Goal: Task Accomplishment & Management: Use online tool/utility

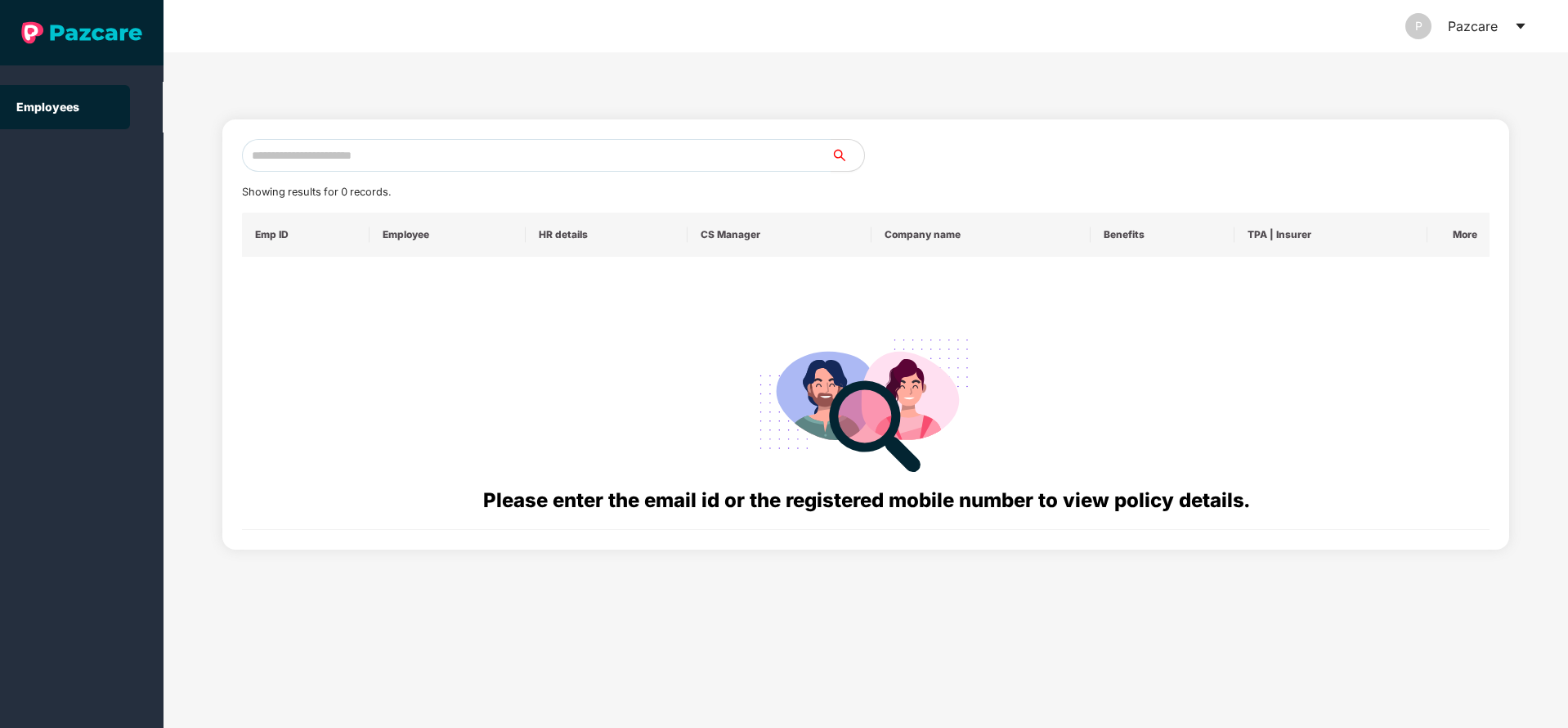
click at [1519, 24] on icon "caret-down" at bounding box center [1520, 27] width 9 height 6
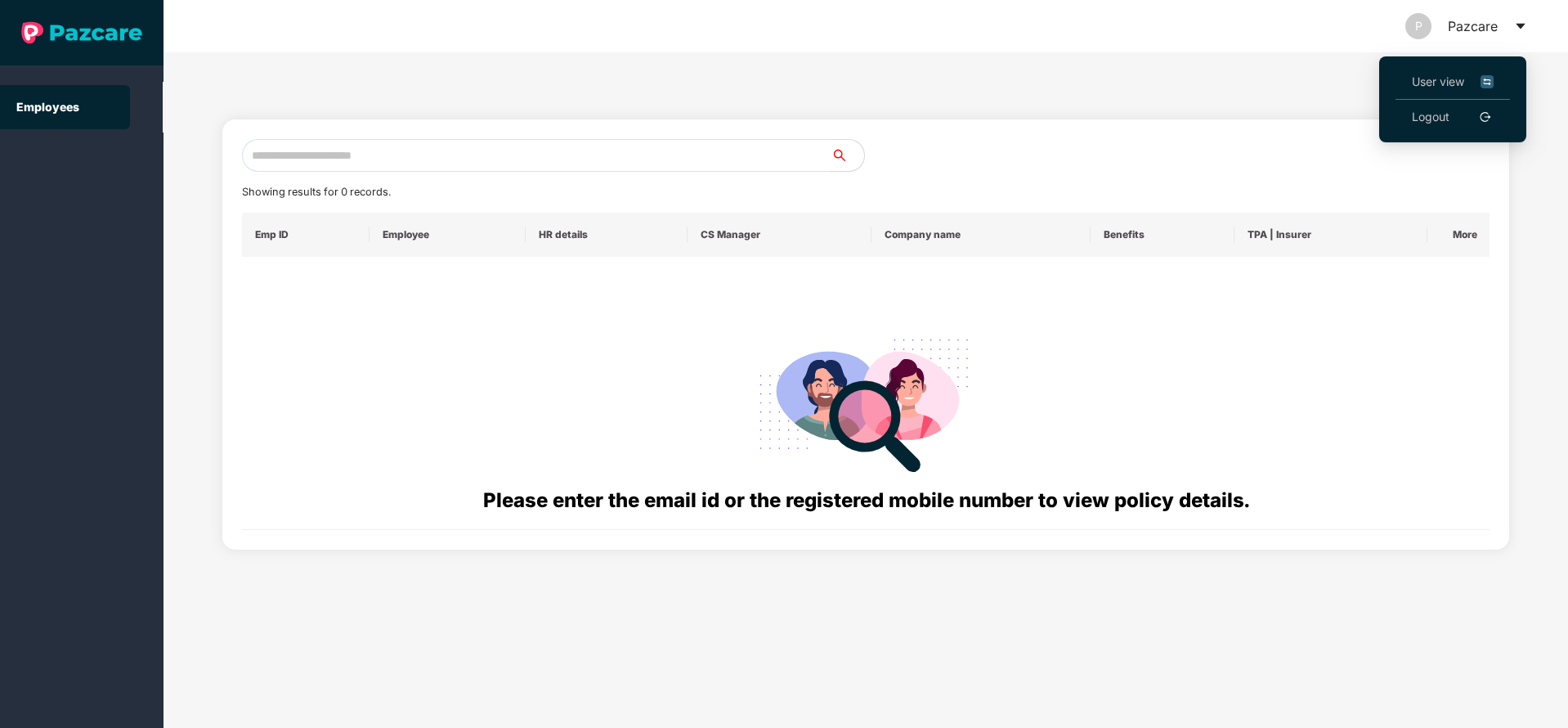
click at [1433, 77] on span "User view" at bounding box center [1452, 81] width 82 height 18
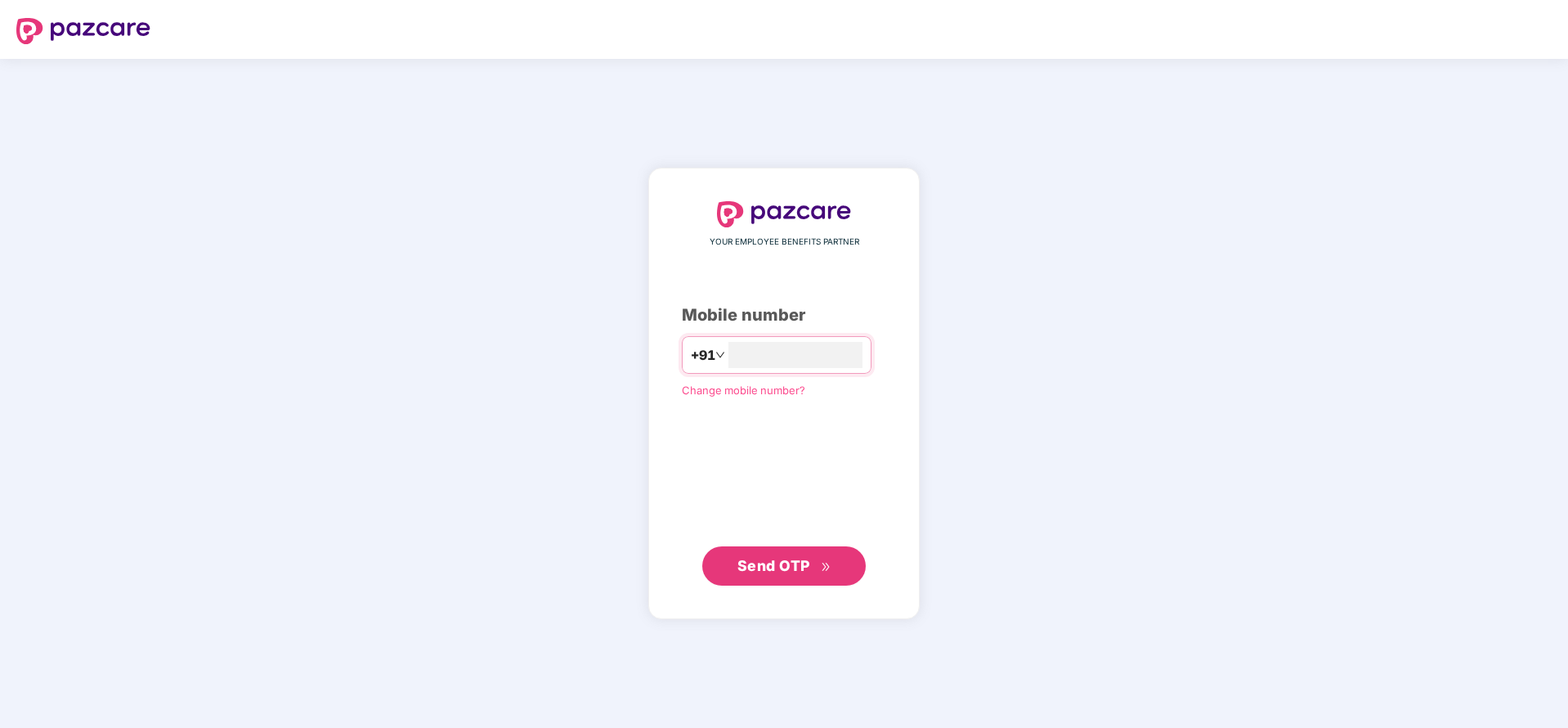
type input "**********"
click at [791, 559] on span "Send OTP" at bounding box center [773, 565] width 72 height 17
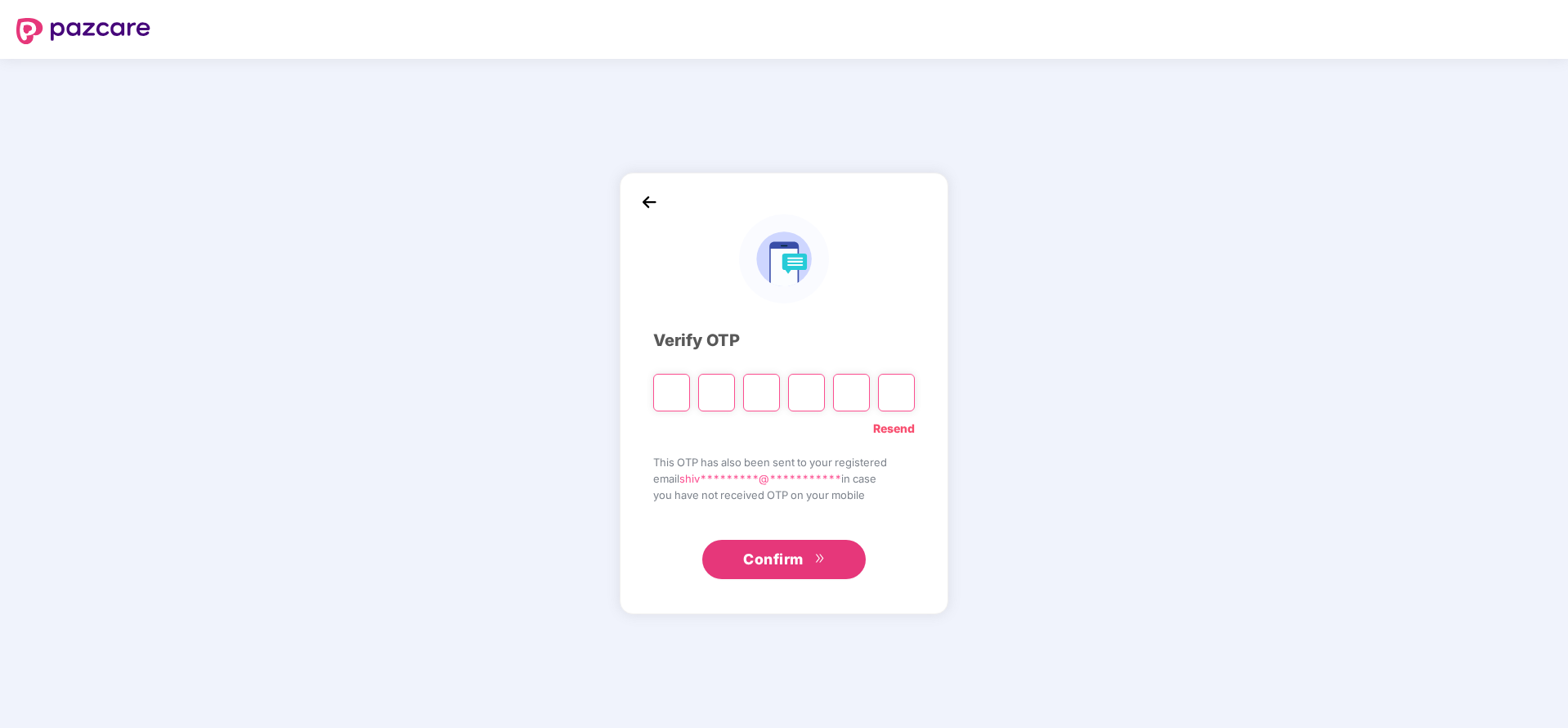
type input "*"
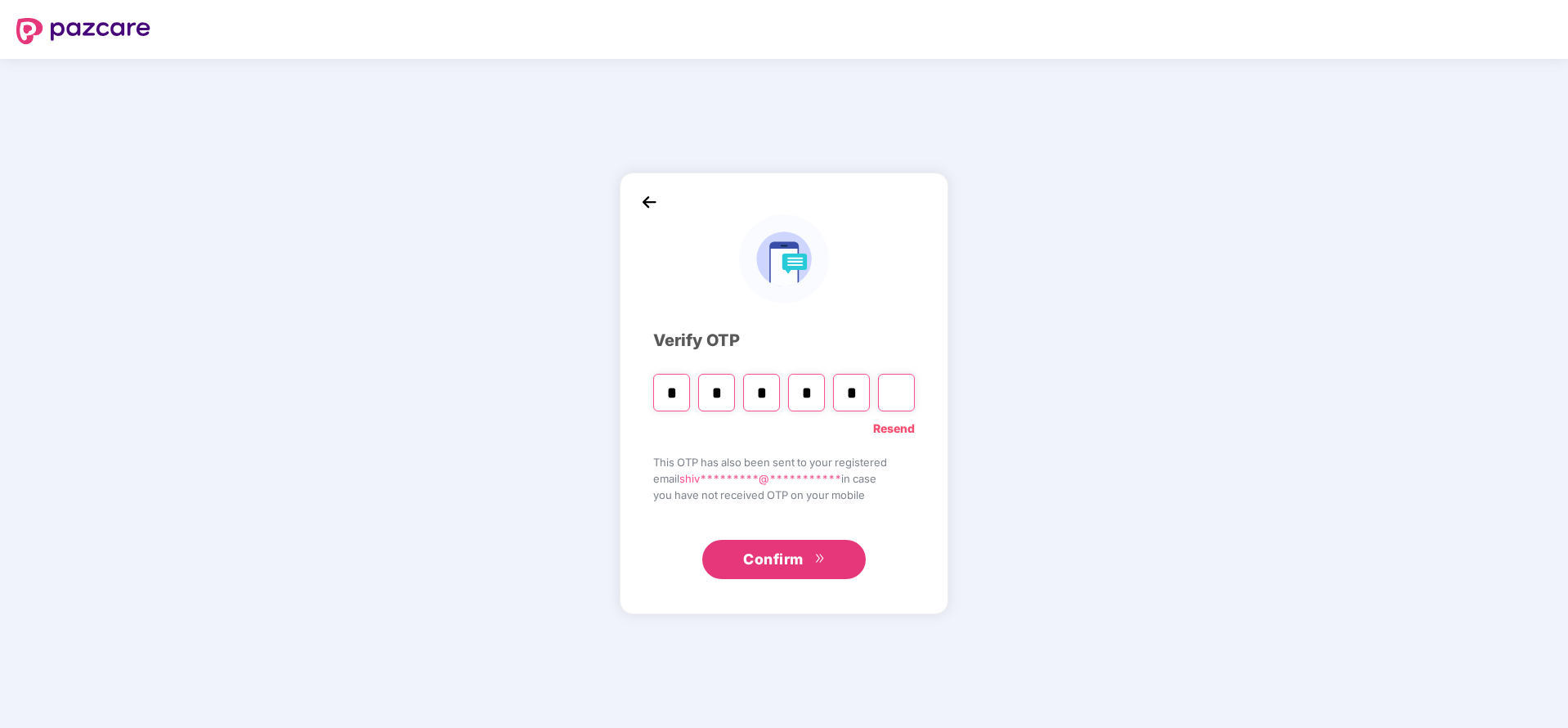
type input "*"
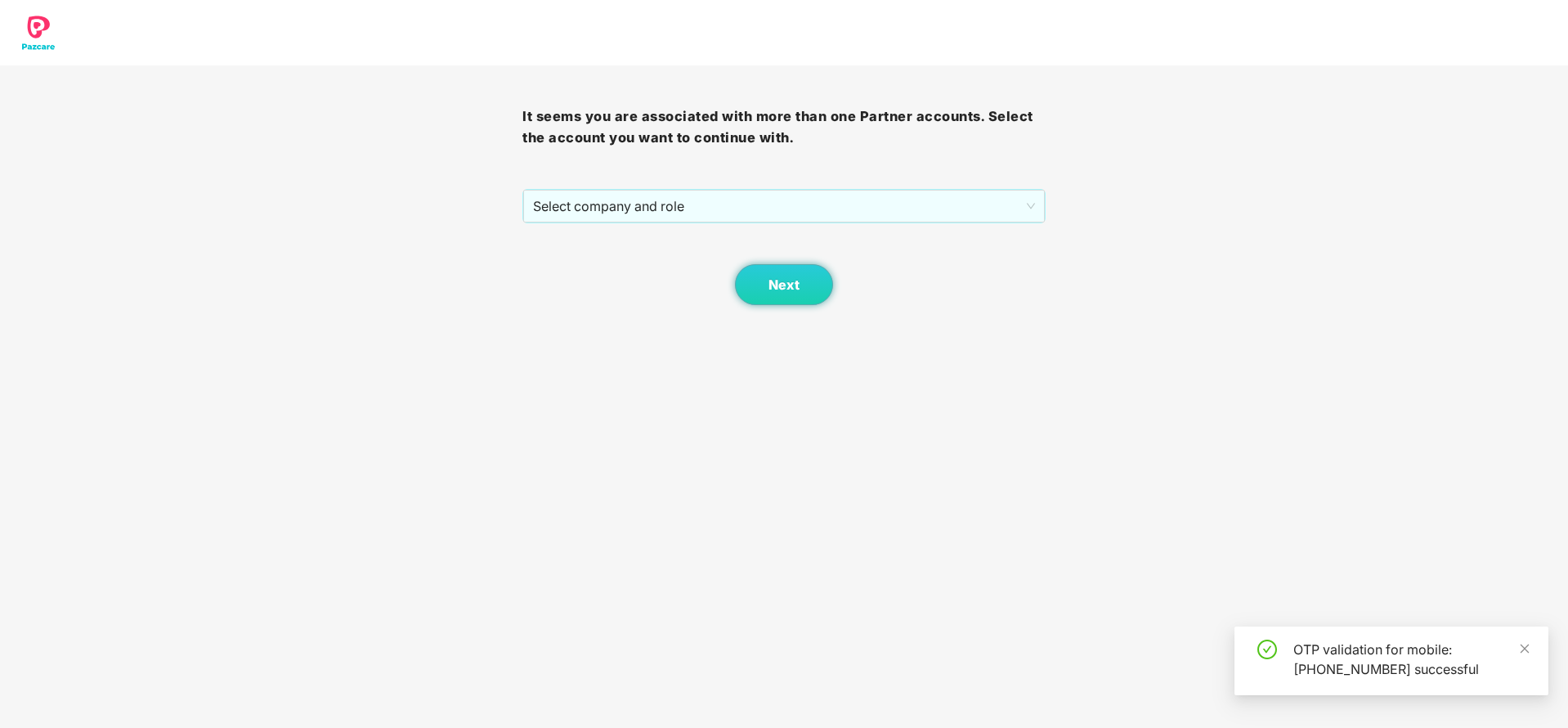
click at [736, 225] on div "Next" at bounding box center [783, 264] width 522 height 82
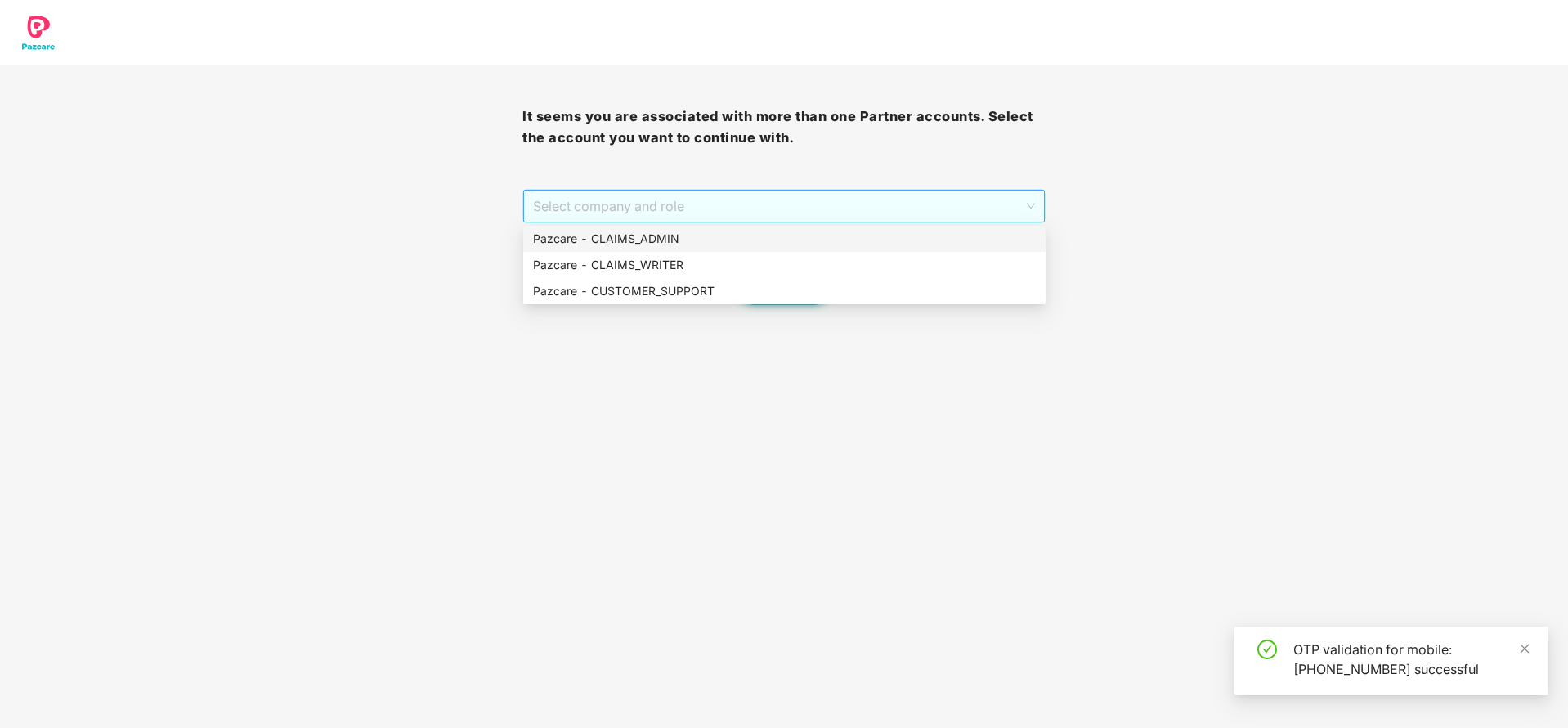
click at [727, 216] on span "Select company and role" at bounding box center [783, 206] width 501 height 31
click at [715, 294] on div "Pazcare - CUSTOMER_SUPPORT" at bounding box center [784, 291] width 503 height 18
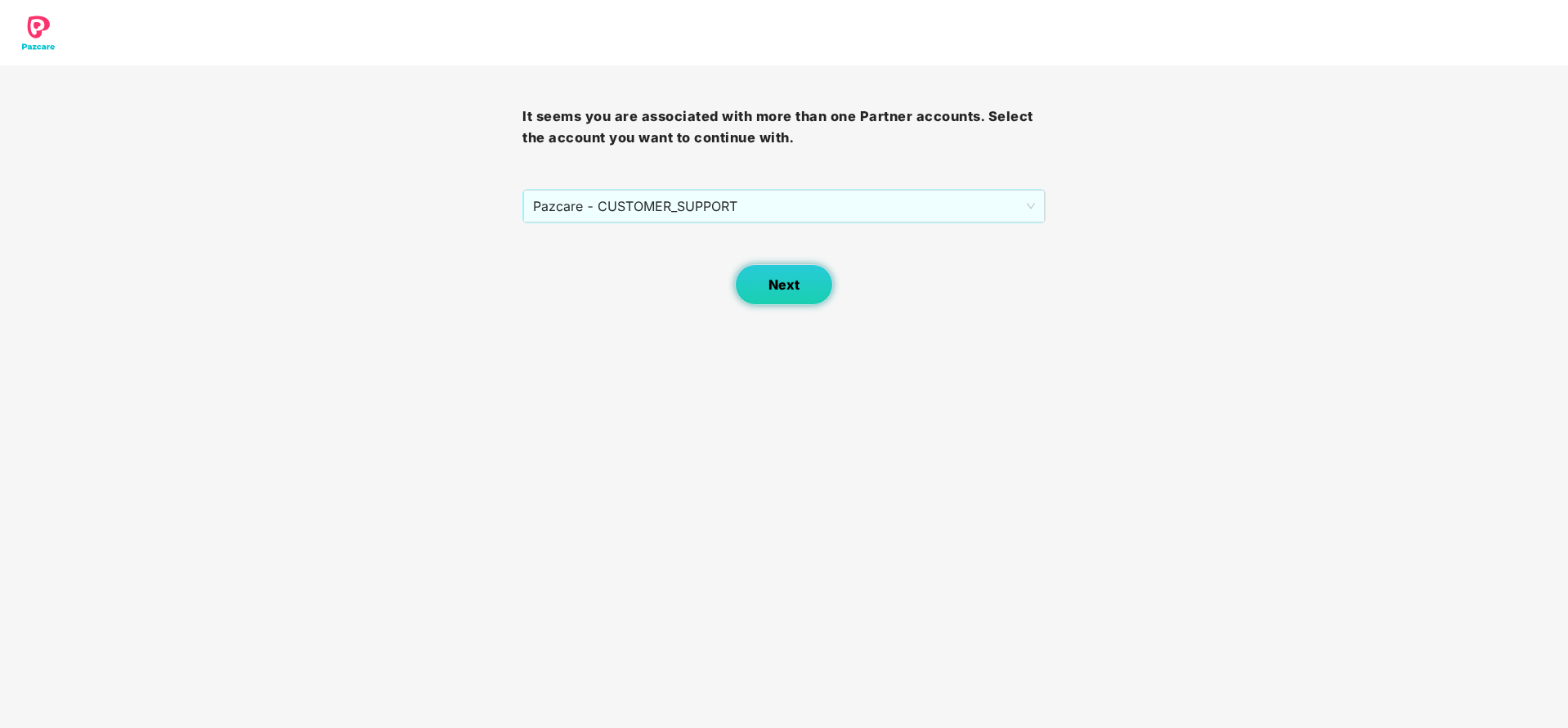
click at [817, 266] on button "Next" at bounding box center [784, 285] width 98 height 41
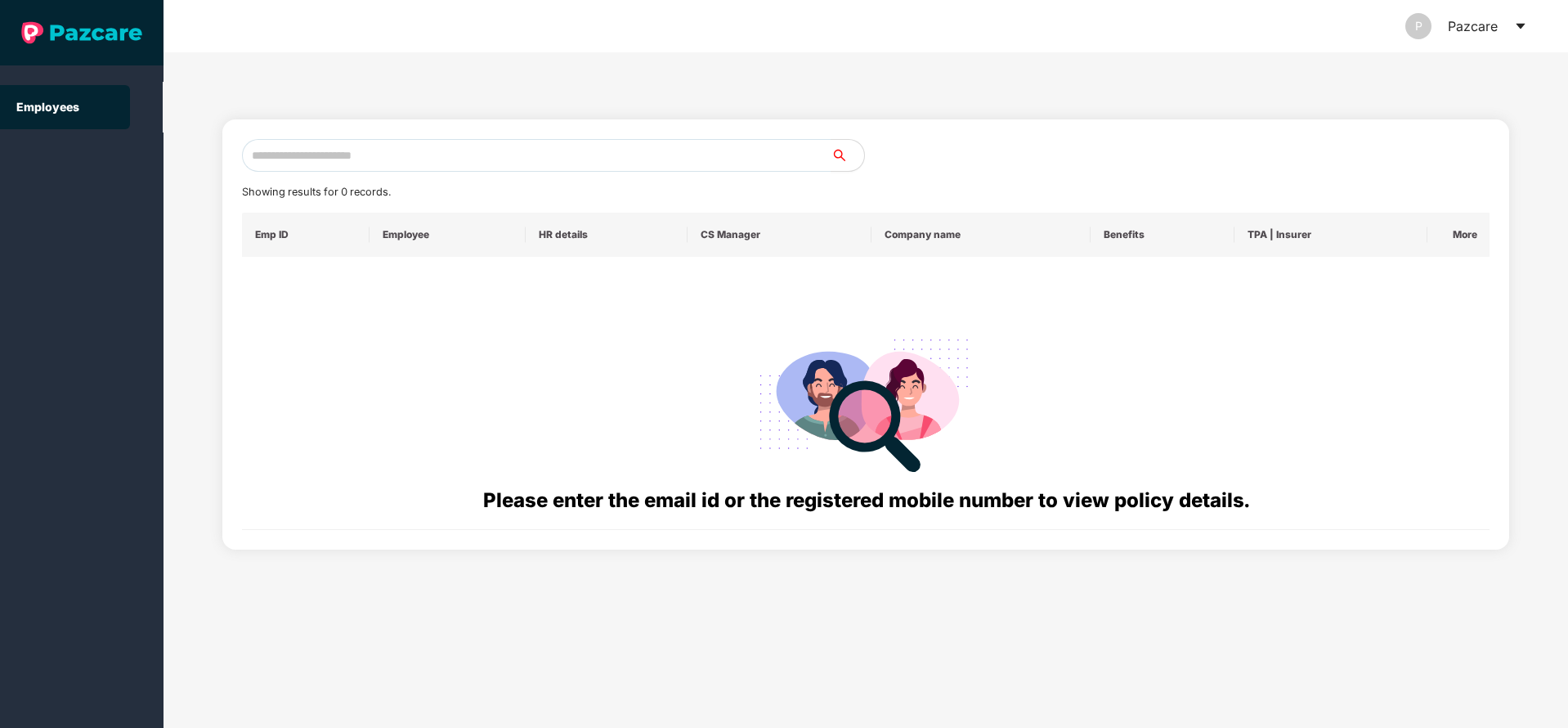
click at [460, 176] on div "Showing results for 0 records. Emp ID Employee HR details CS Manager Company na…" at bounding box center [867, 334] width 1249 height 391
click at [463, 147] on input "text" at bounding box center [536, 155] width 590 height 33
paste input "**********"
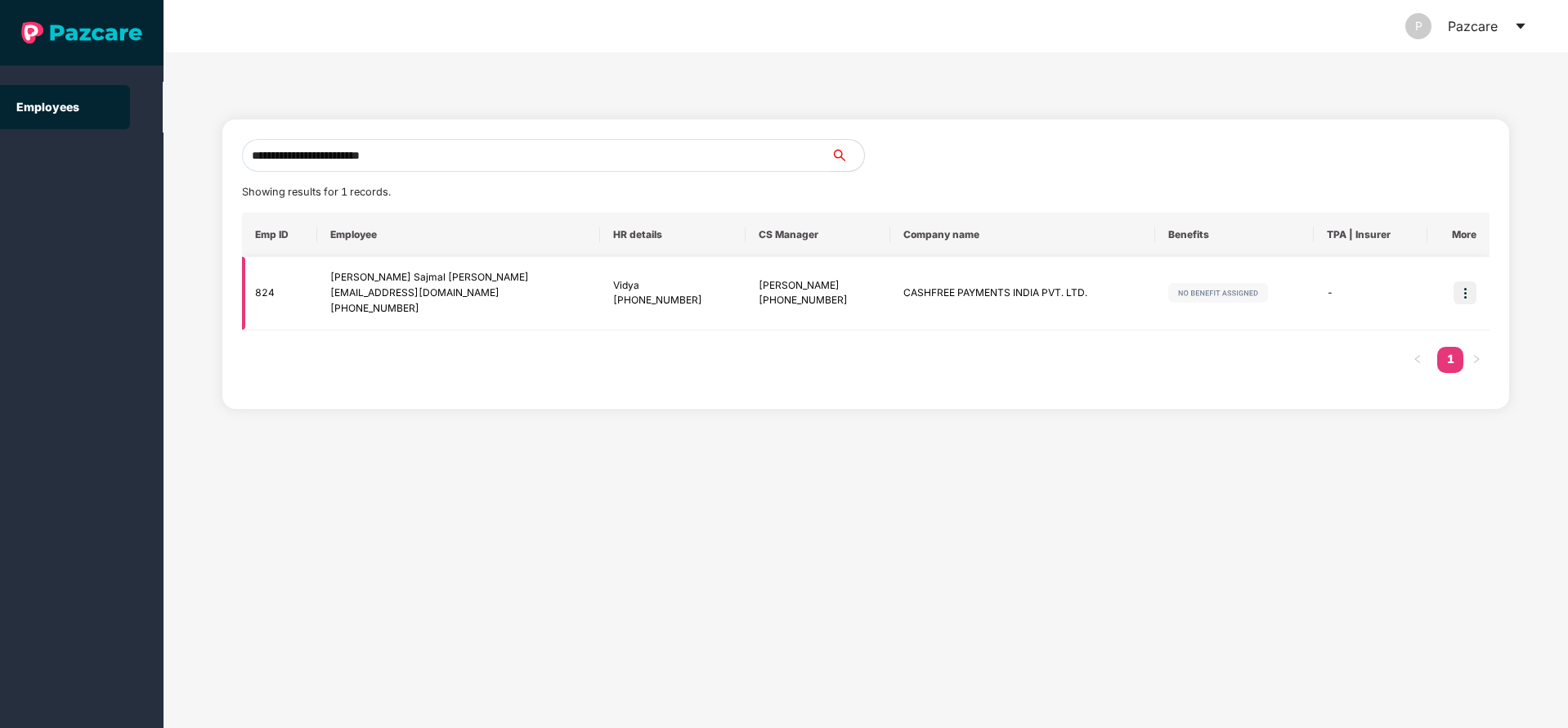
type input "**********"
click at [1460, 286] on img at bounding box center [1465, 293] width 23 height 23
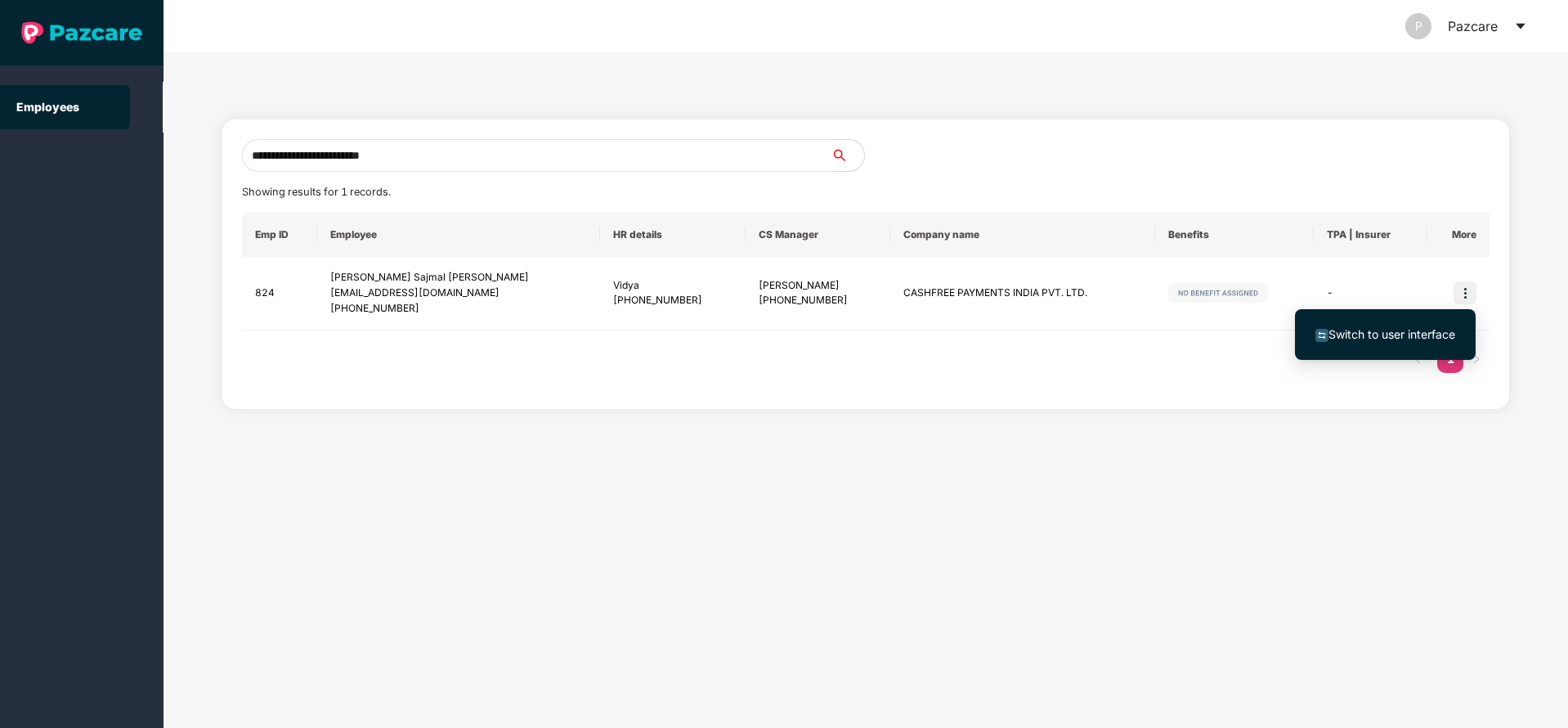
click at [1369, 328] on span "Switch to user interface" at bounding box center [1391, 334] width 126 height 14
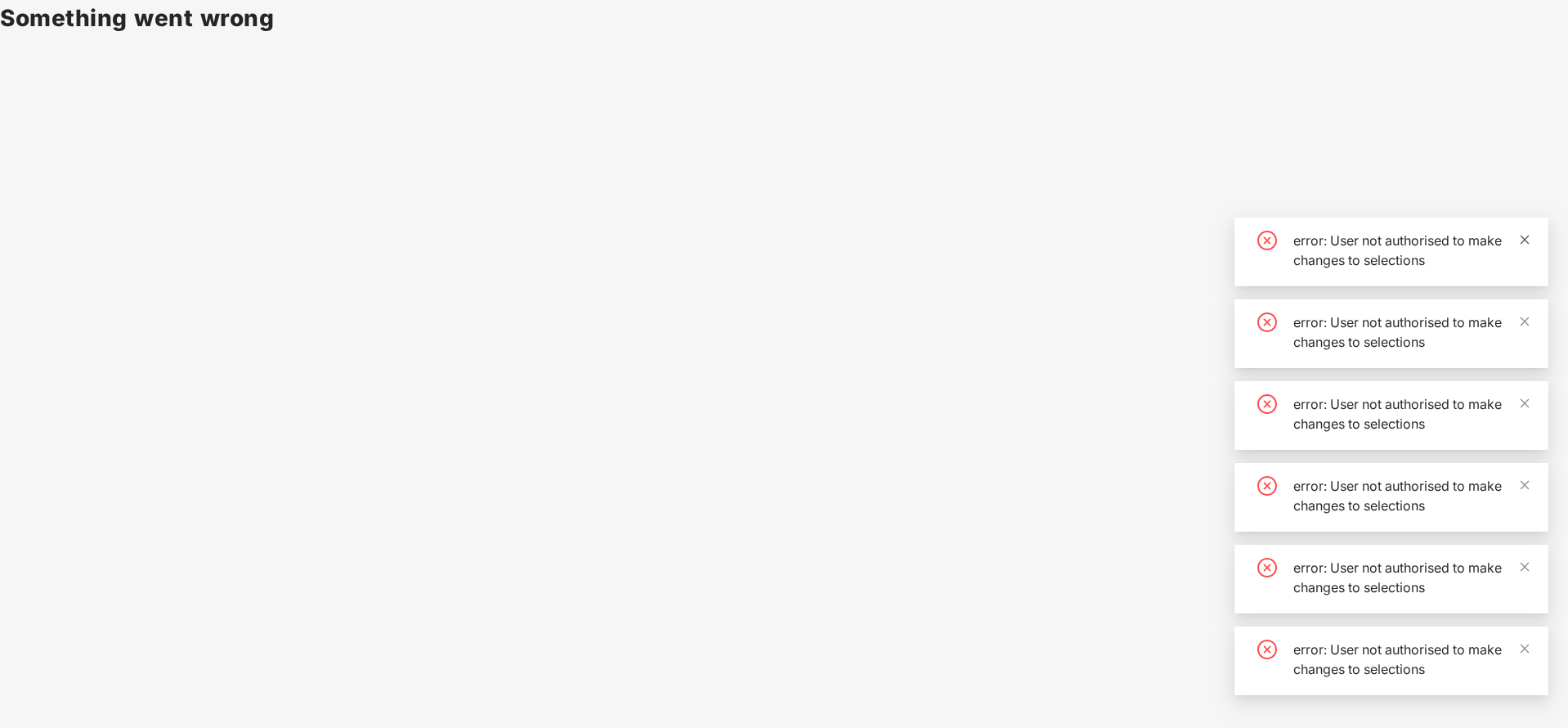
click at [1524, 238] on icon "close" at bounding box center [1525, 239] width 12 height 12
click at [1527, 320] on icon "close" at bounding box center [1525, 321] width 9 height 9
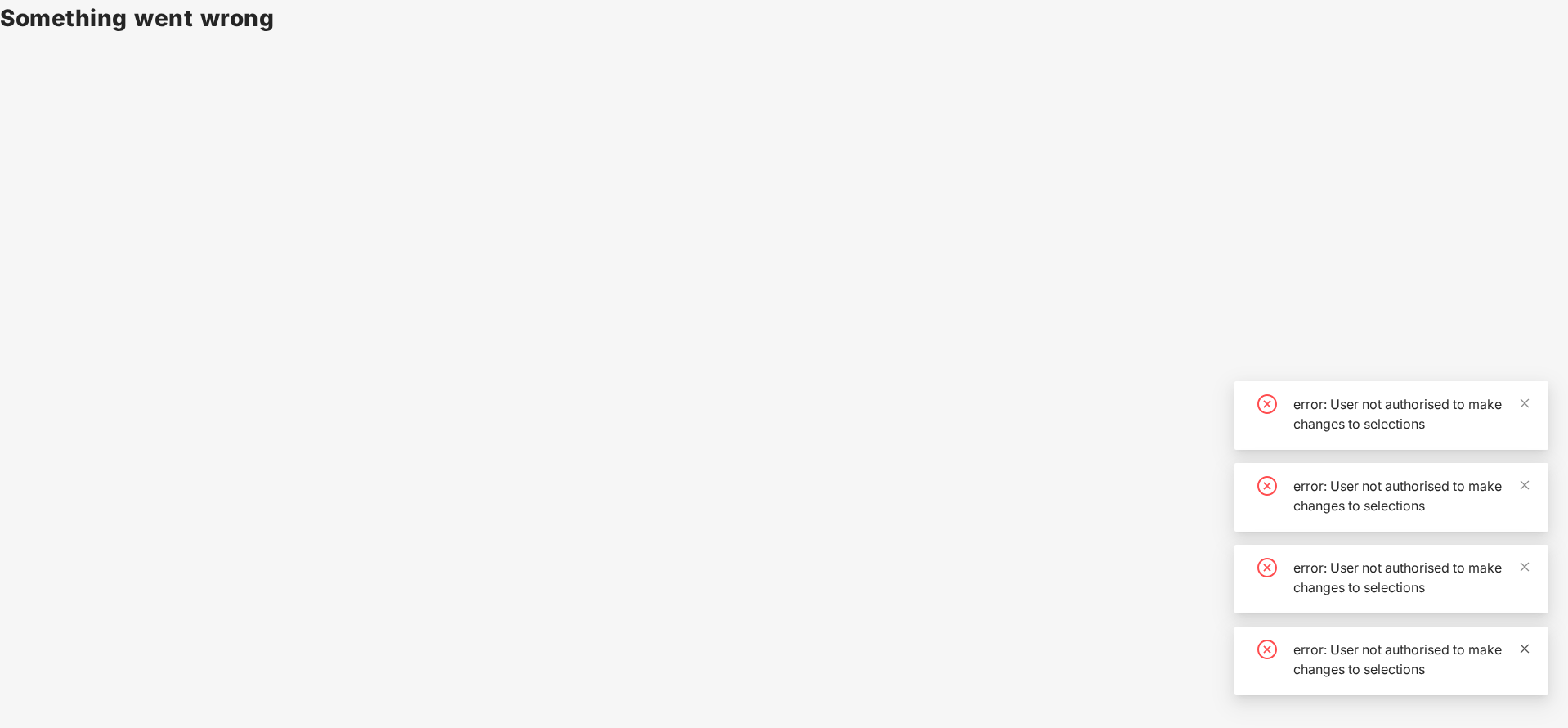
click at [1526, 651] on icon "close" at bounding box center [1525, 649] width 12 height 12
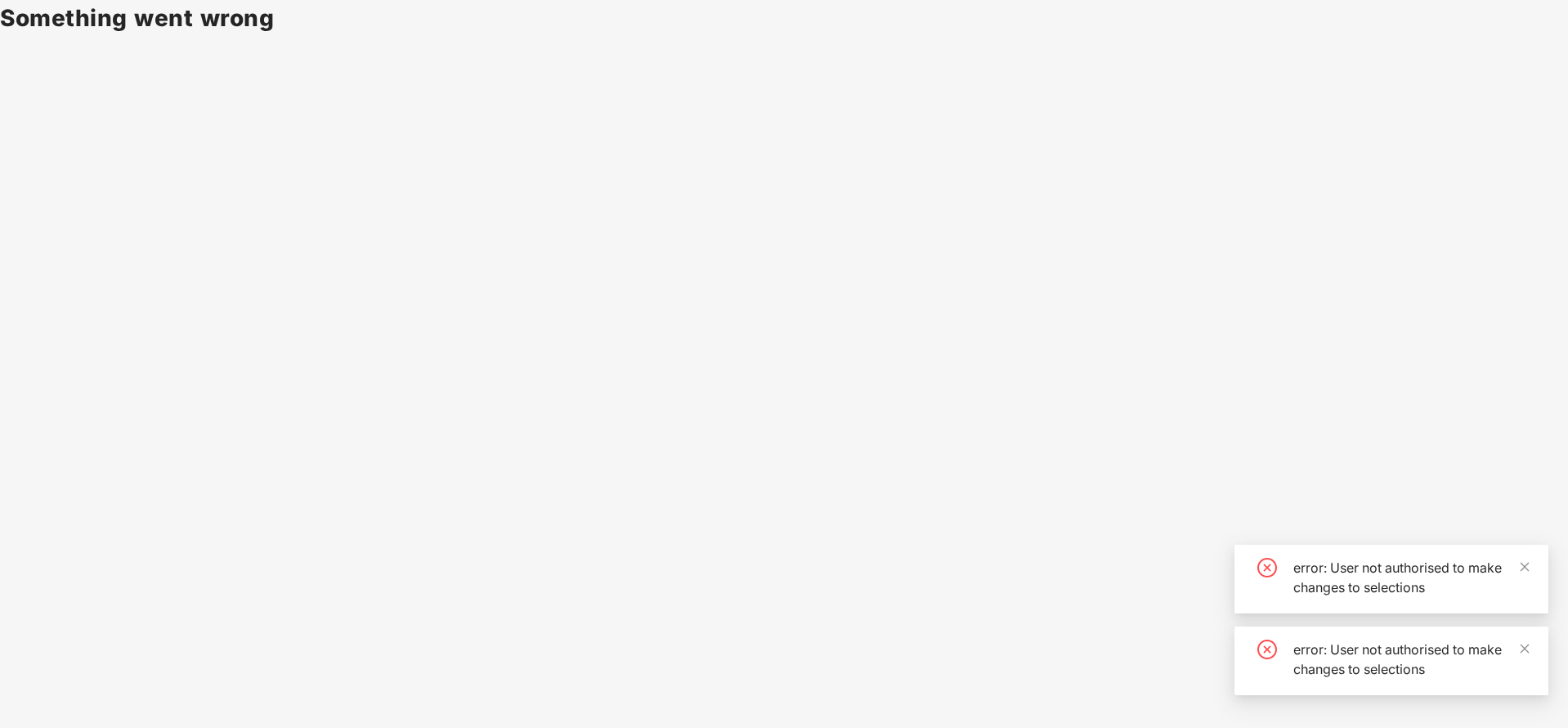
click at [1526, 651] on icon "close" at bounding box center [1525, 649] width 12 height 12
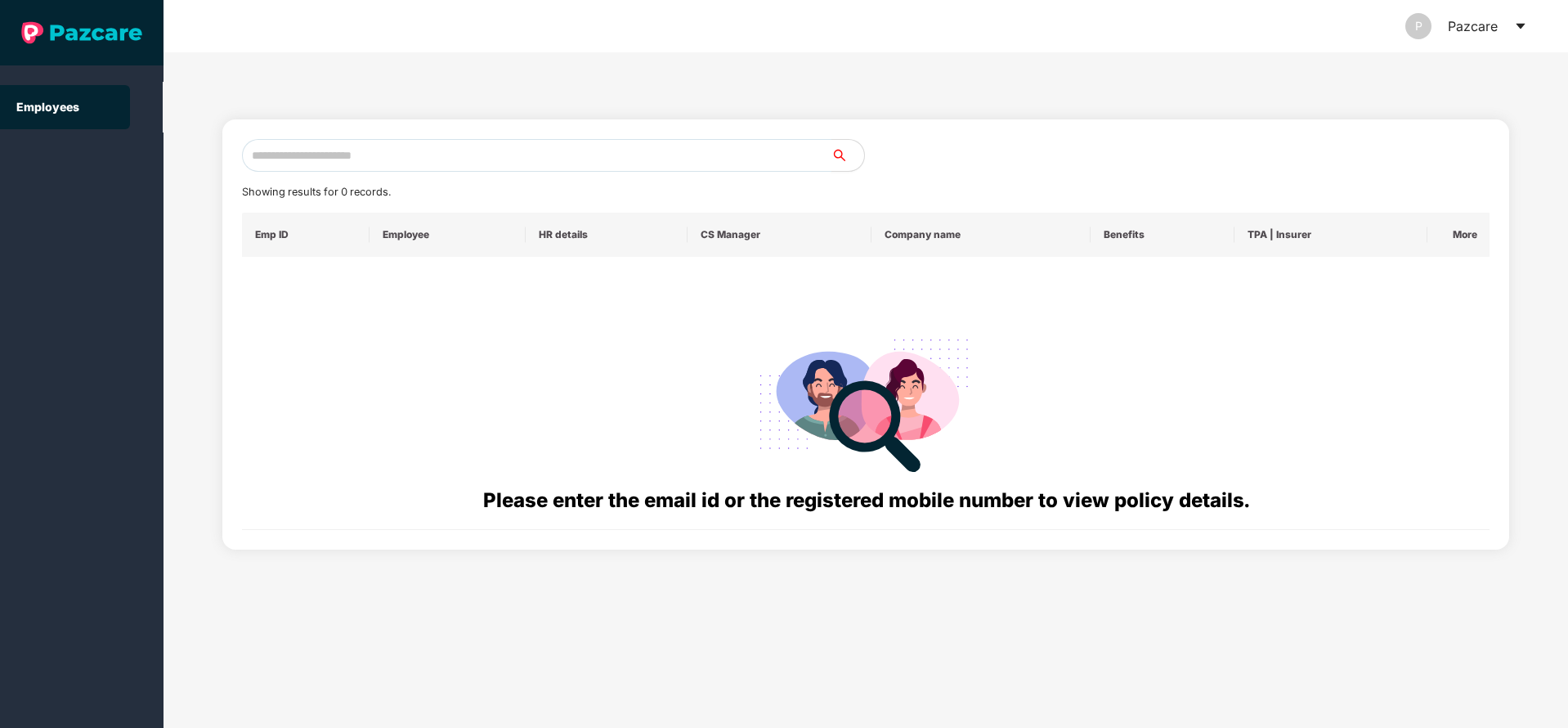
click at [493, 157] on input "text" at bounding box center [536, 155] width 590 height 33
paste input "**********"
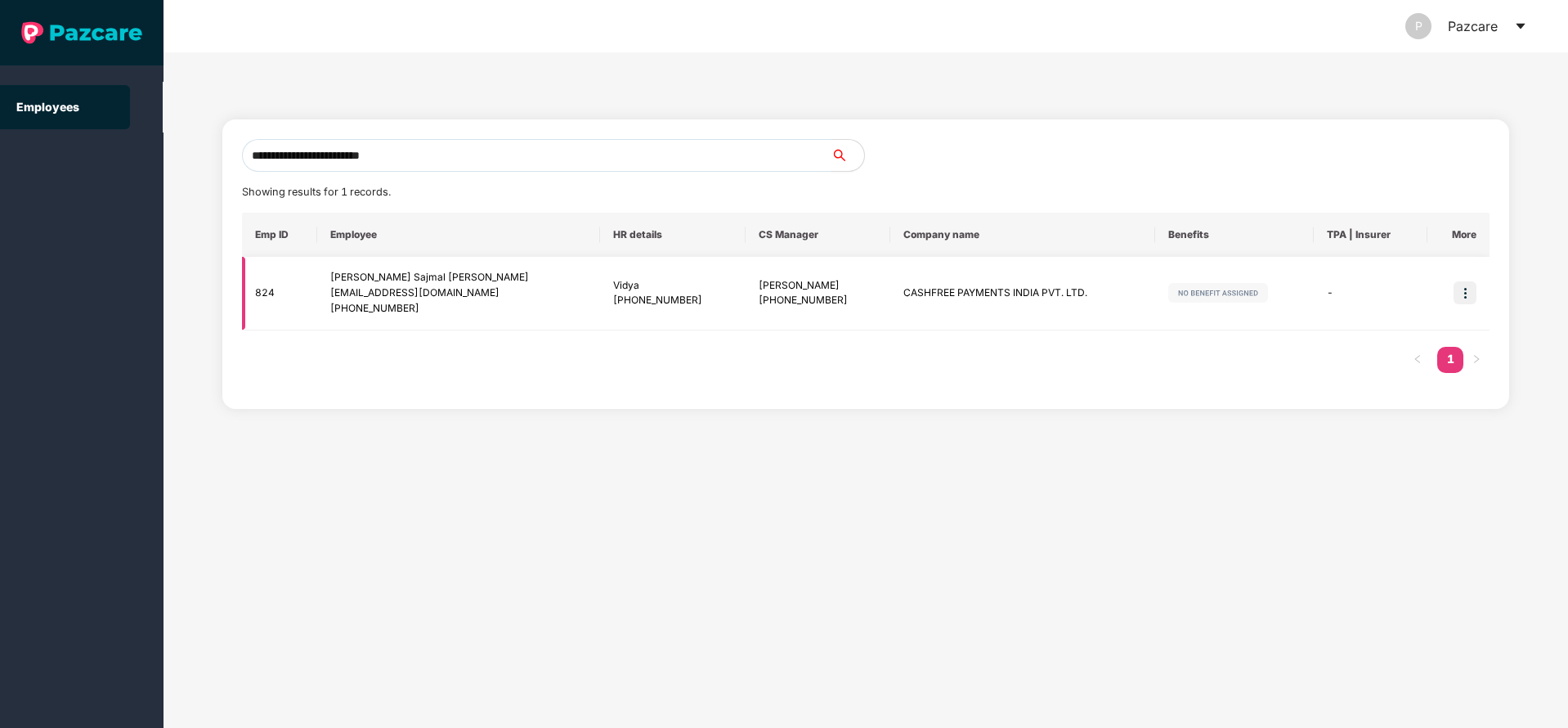
type input "**********"
click at [1458, 299] on img at bounding box center [1465, 293] width 23 height 23
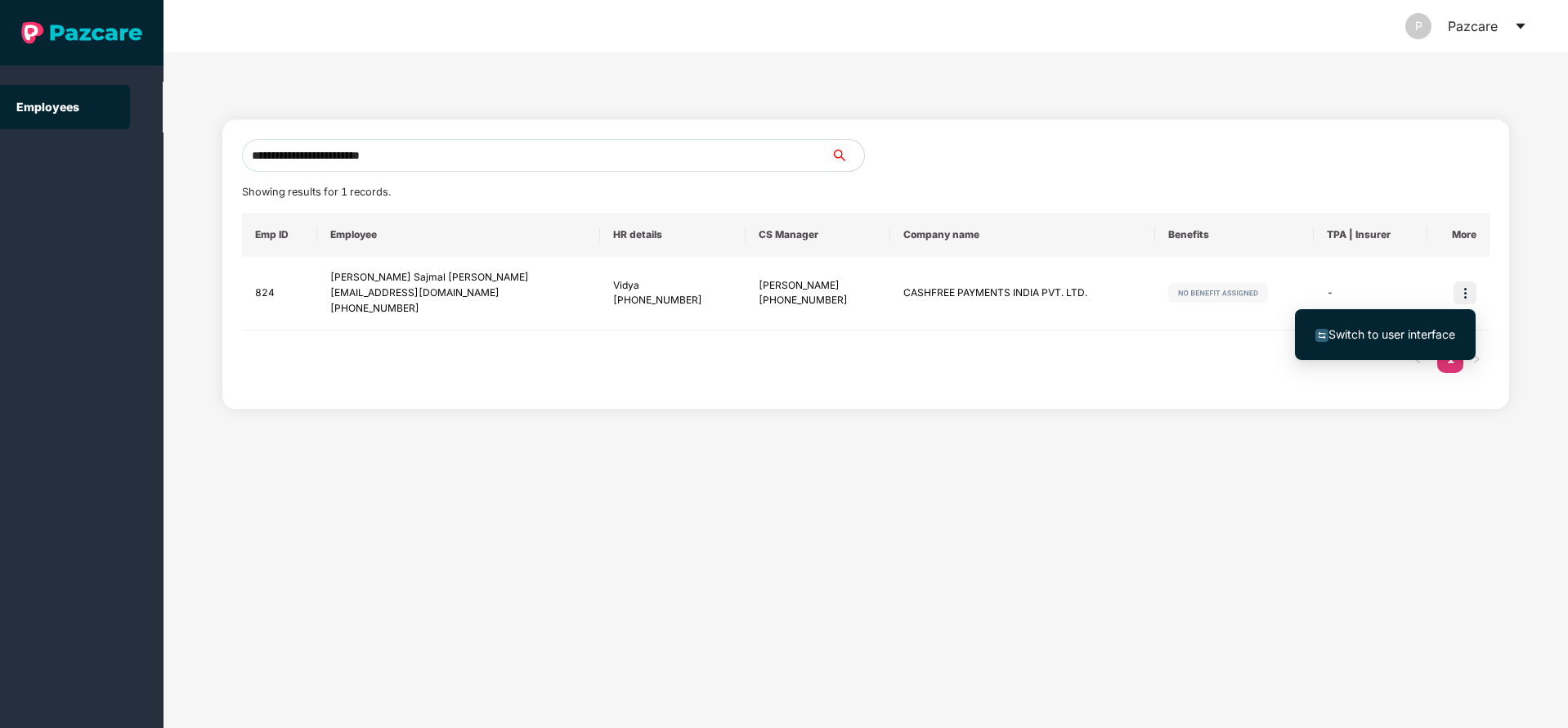
click at [1334, 337] on span "Switch to user interface" at bounding box center [1391, 334] width 126 height 14
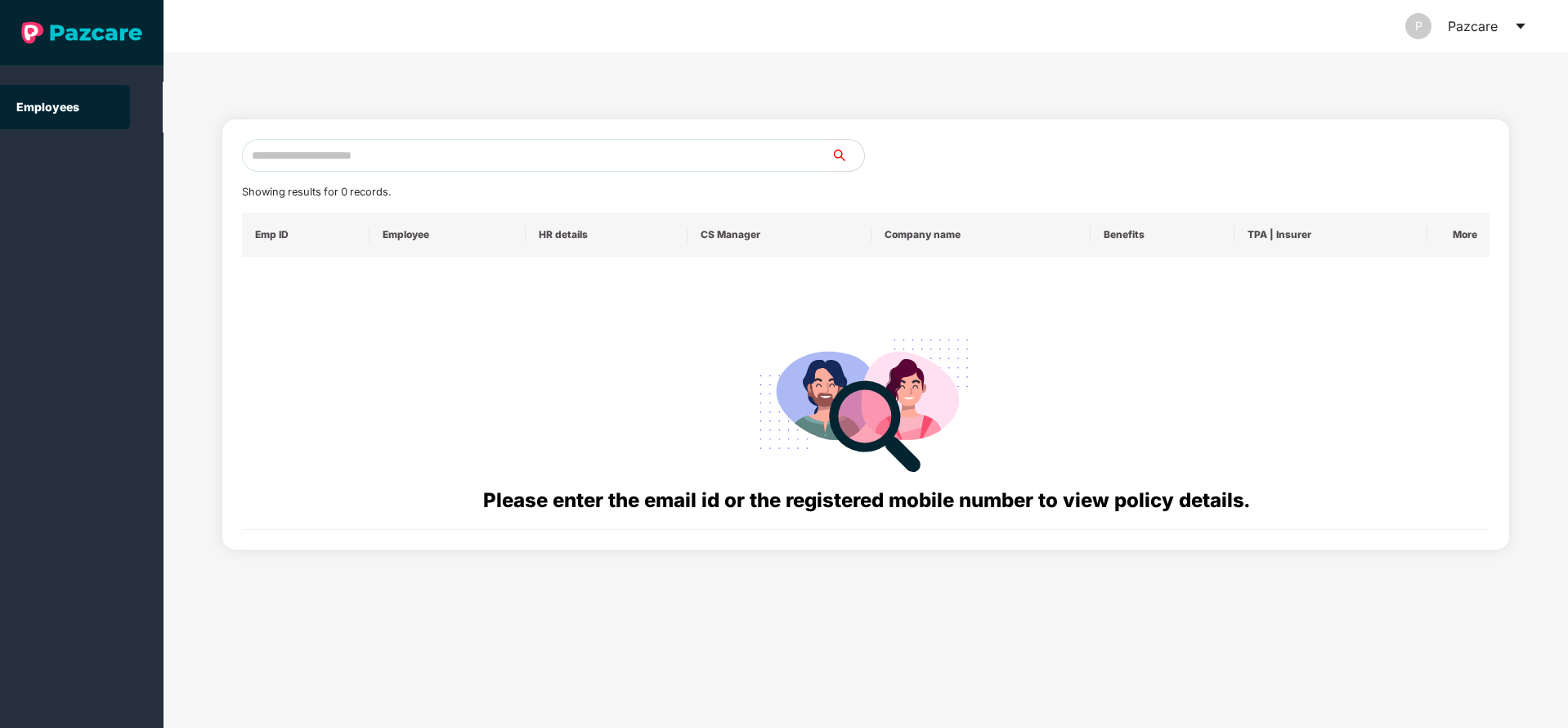
click at [1521, 25] on icon "caret-down" at bounding box center [1520, 27] width 9 height 6
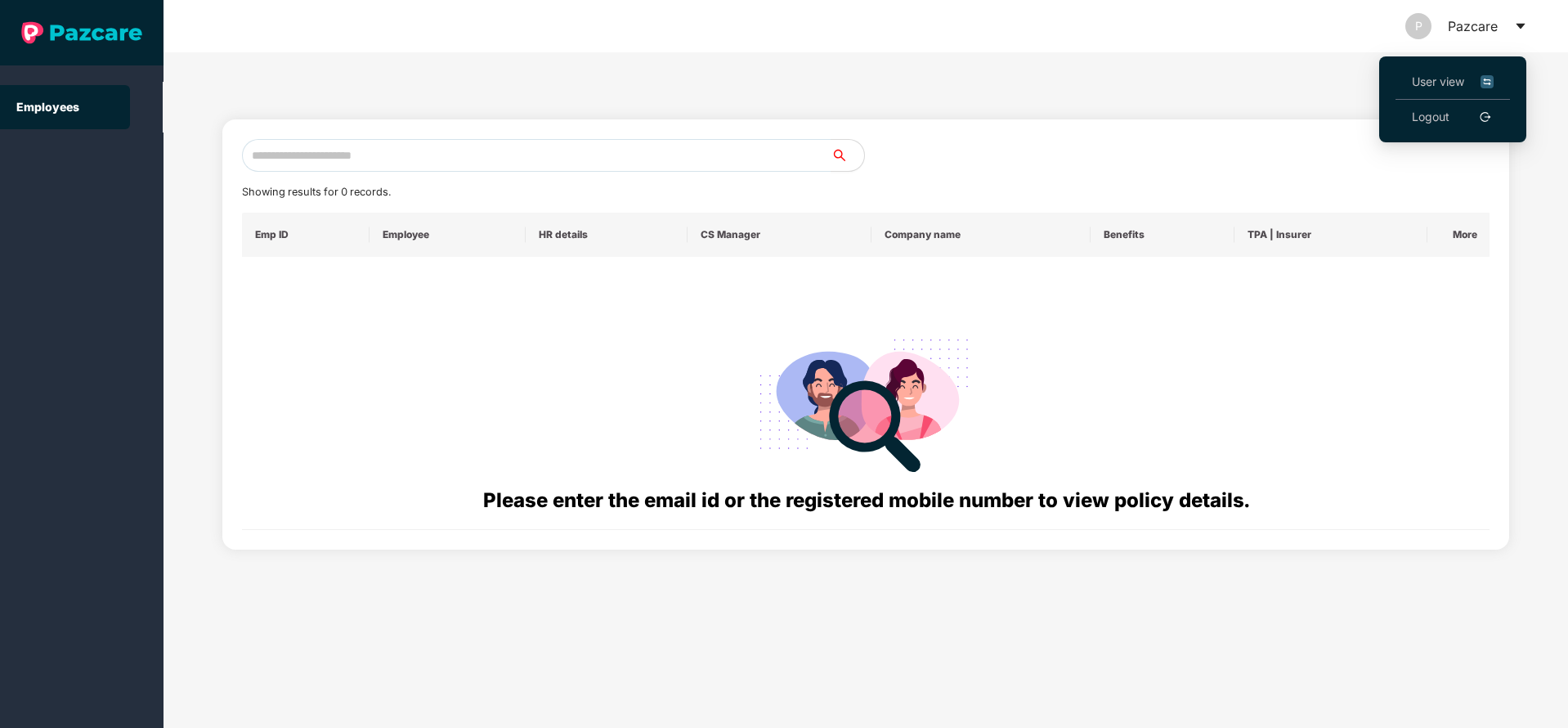
click at [1439, 85] on span "User view" at bounding box center [1452, 81] width 82 height 18
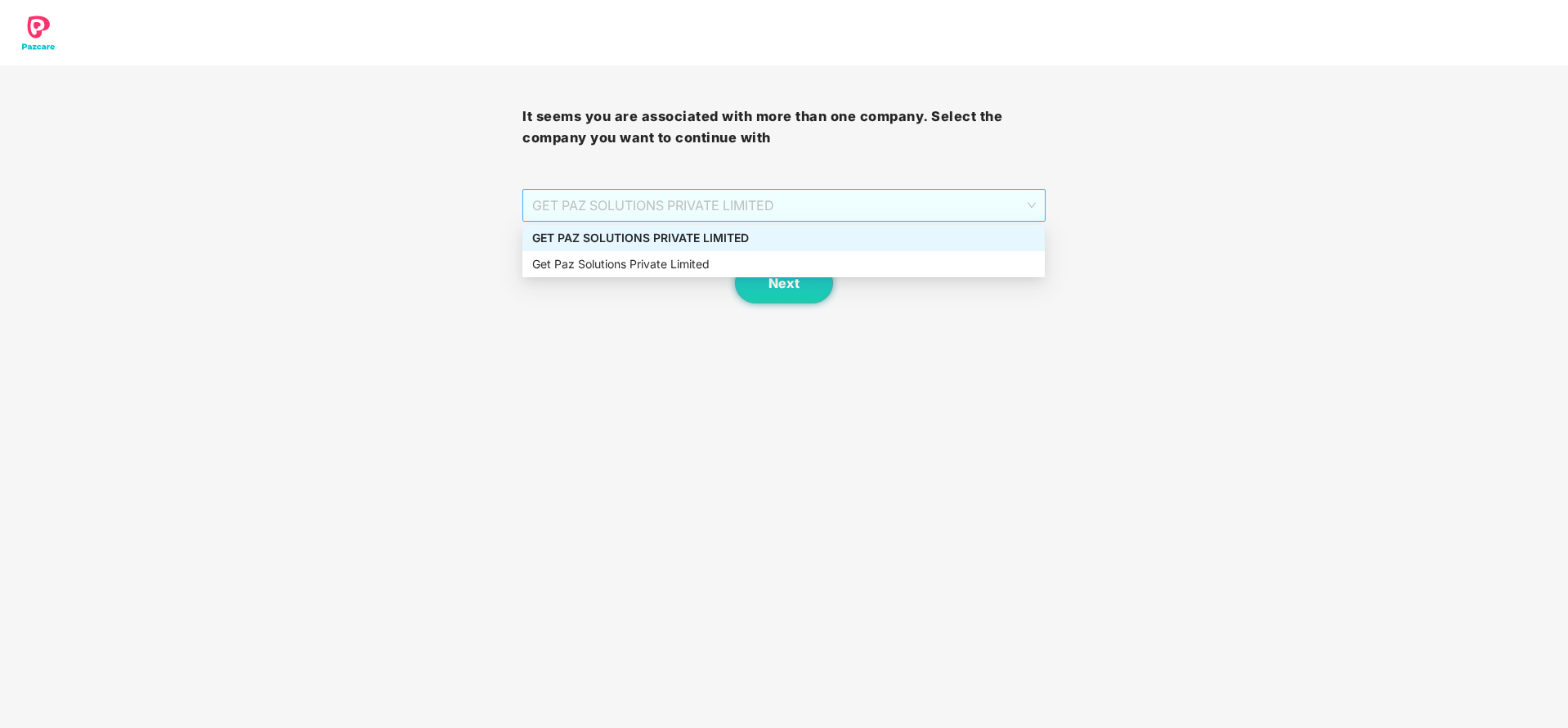
click at [895, 199] on span "GET PAZ SOLUTIONS PRIVATE LIMITED" at bounding box center [783, 206] width 503 height 31
click at [718, 242] on div "GET PAZ SOLUTIONS PRIVATE LIMITED" at bounding box center [783, 238] width 503 height 18
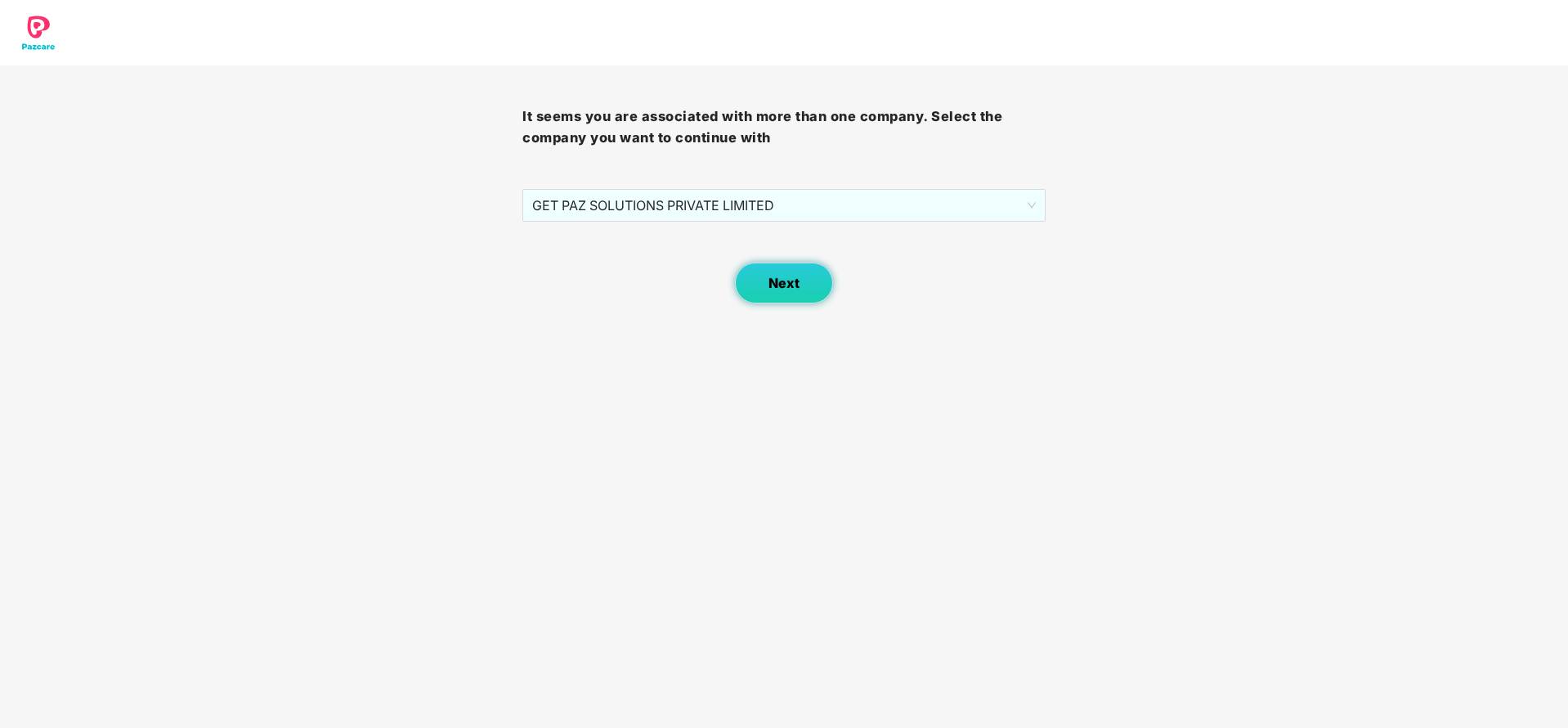
click at [781, 289] on span "Next" at bounding box center [784, 283] width 31 height 15
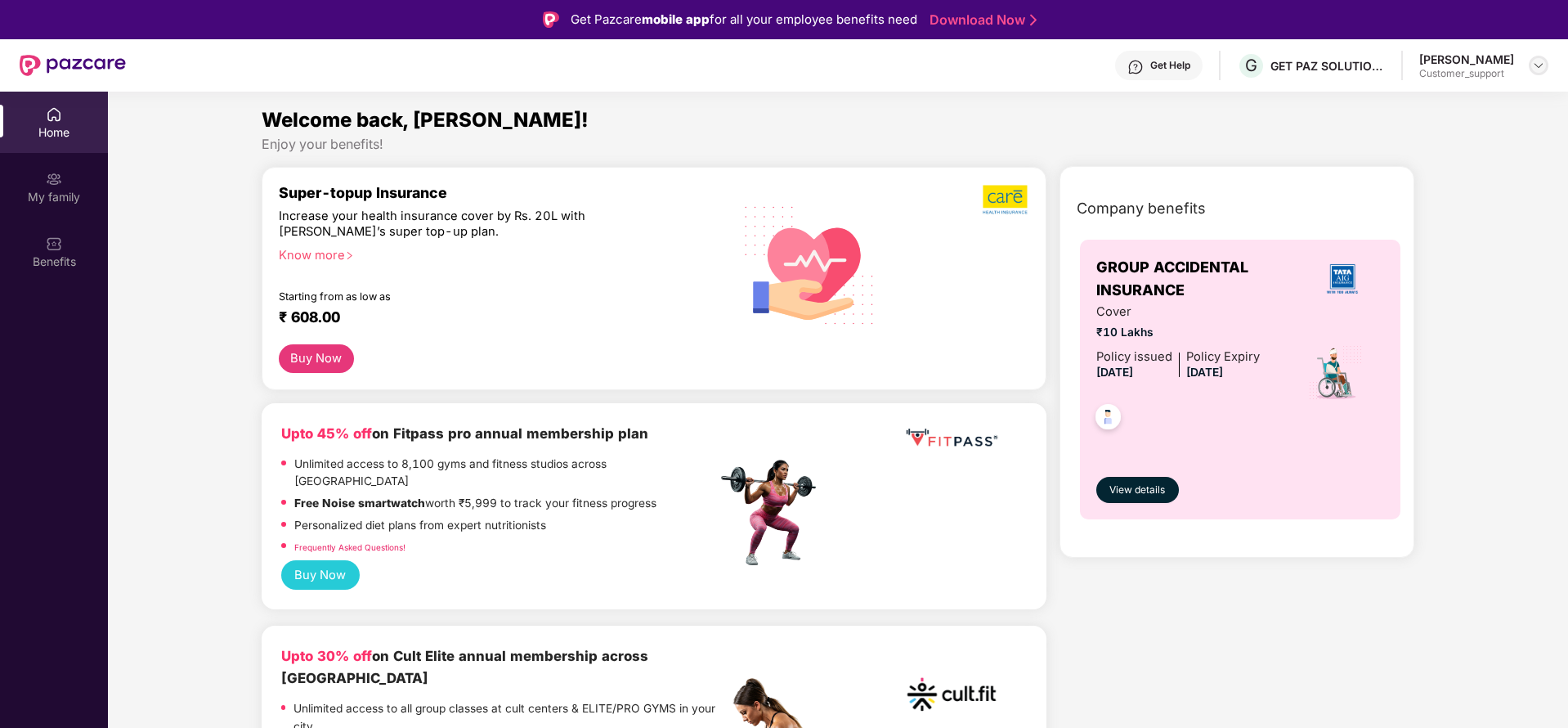
click at [1540, 59] on img at bounding box center [1538, 66] width 14 height 14
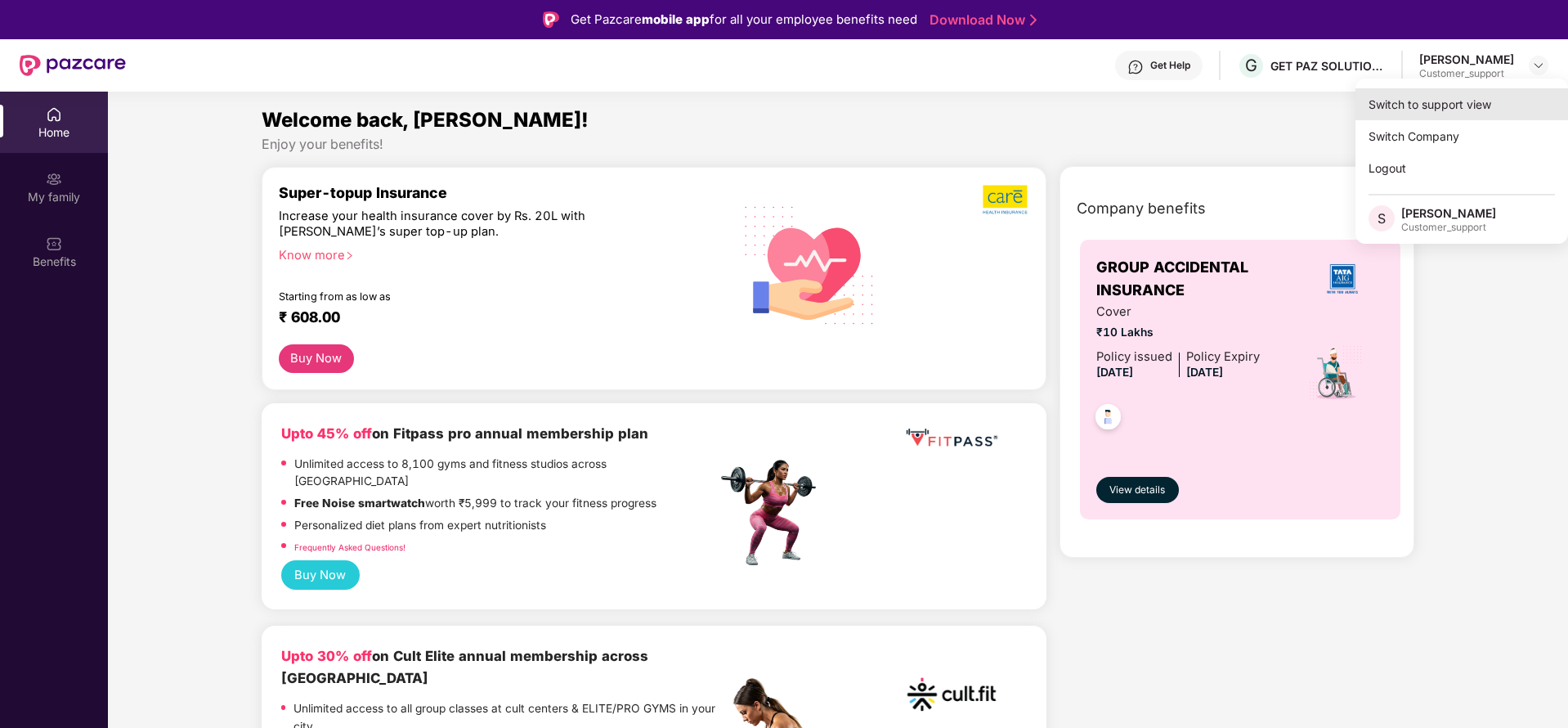
click at [1399, 108] on div "Switch to support view" at bounding box center [1461, 103] width 212 height 32
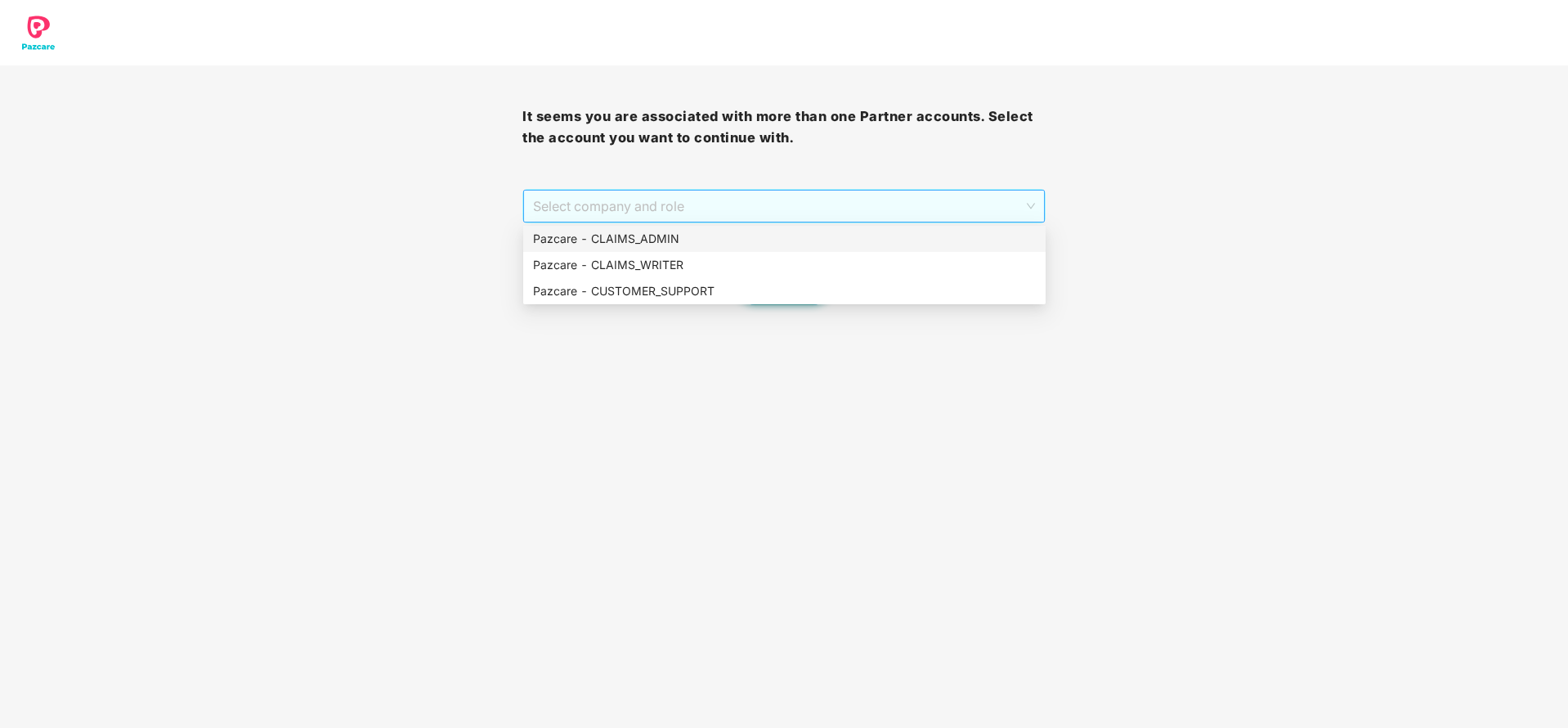
click at [784, 210] on span "Select company and role" at bounding box center [783, 206] width 501 height 31
click at [687, 241] on div "Pazcare - CLAIMS_ADMIN" at bounding box center [784, 238] width 503 height 18
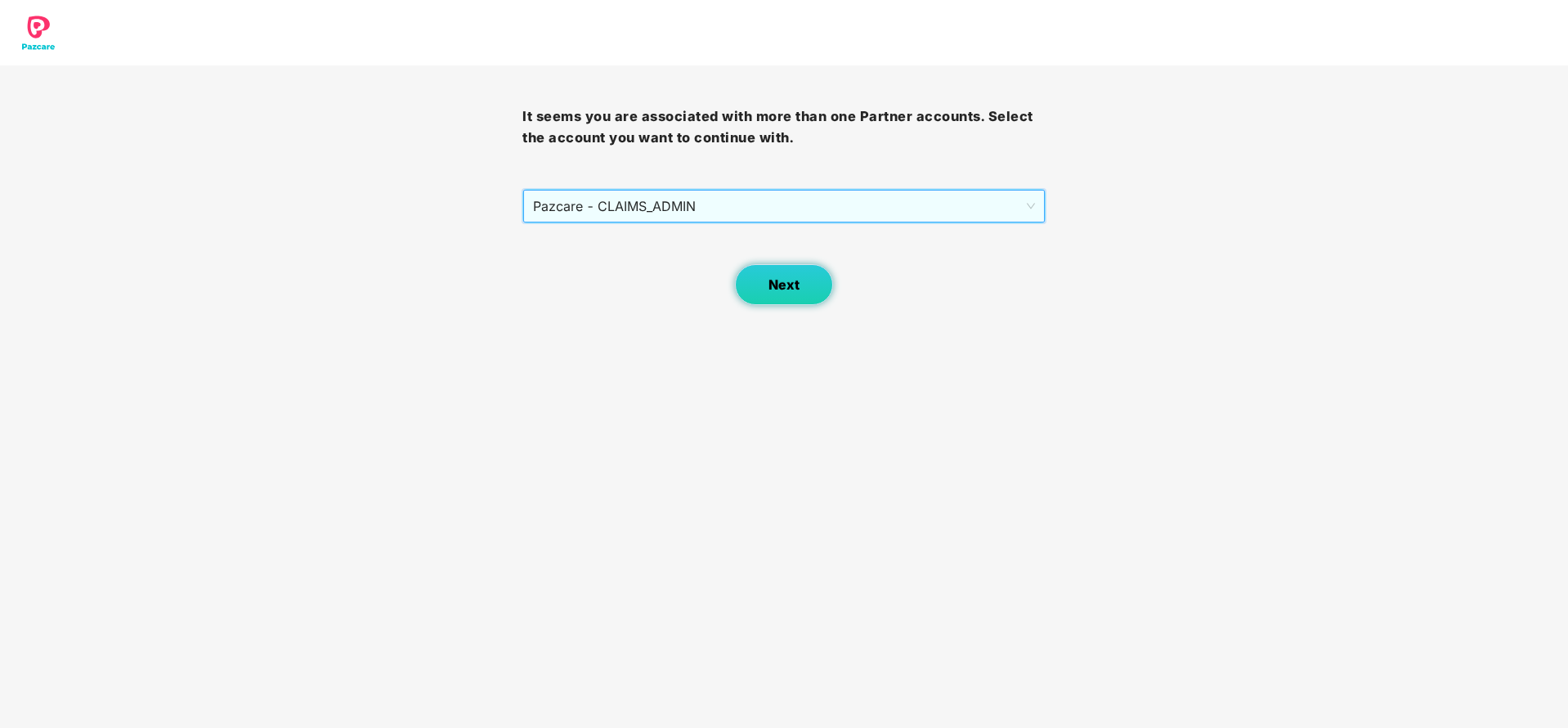
click at [778, 286] on span "Next" at bounding box center [784, 285] width 31 height 15
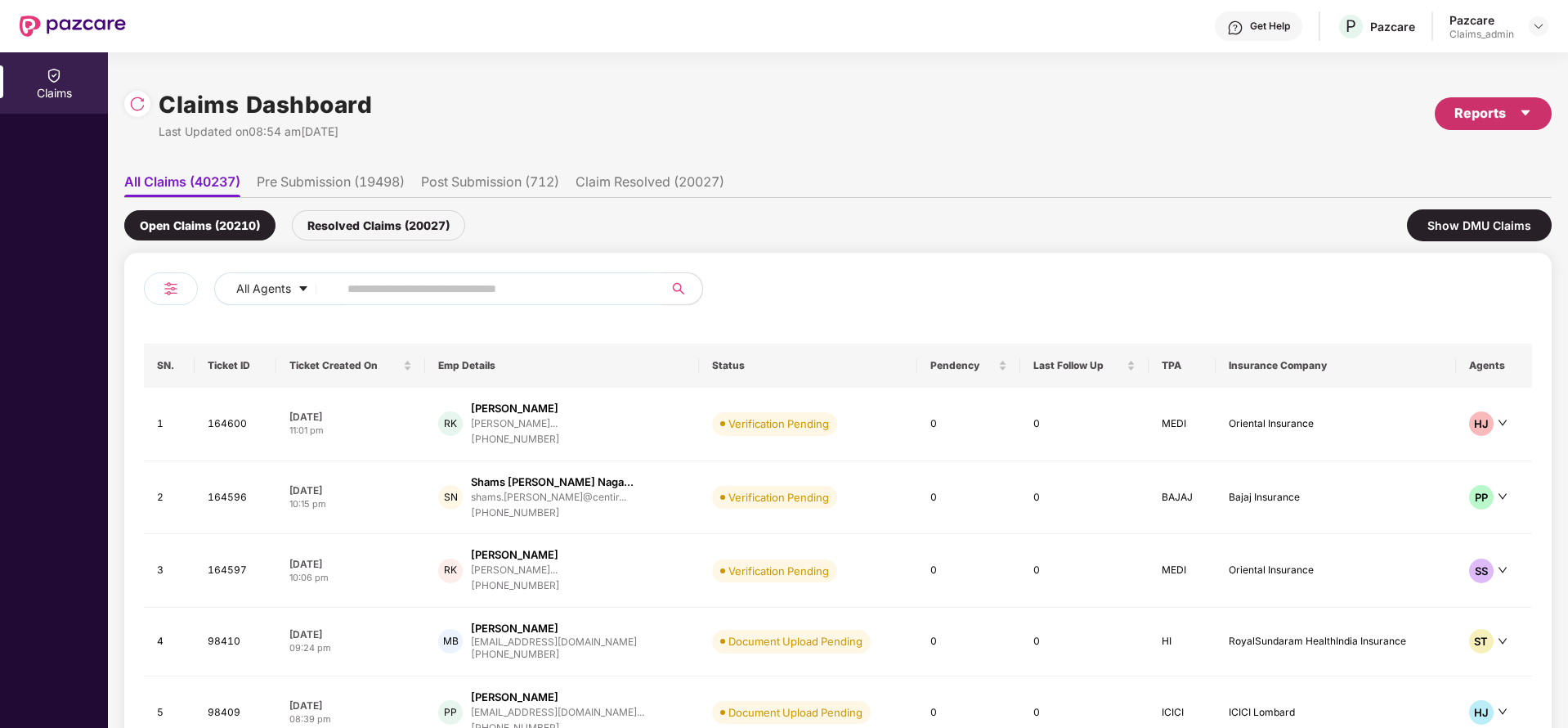
click at [1477, 108] on div "Reports" at bounding box center [1493, 113] width 77 height 20
click at [1472, 193] on div "Claims Pendency Report" at bounding box center [1421, 189] width 131 height 18
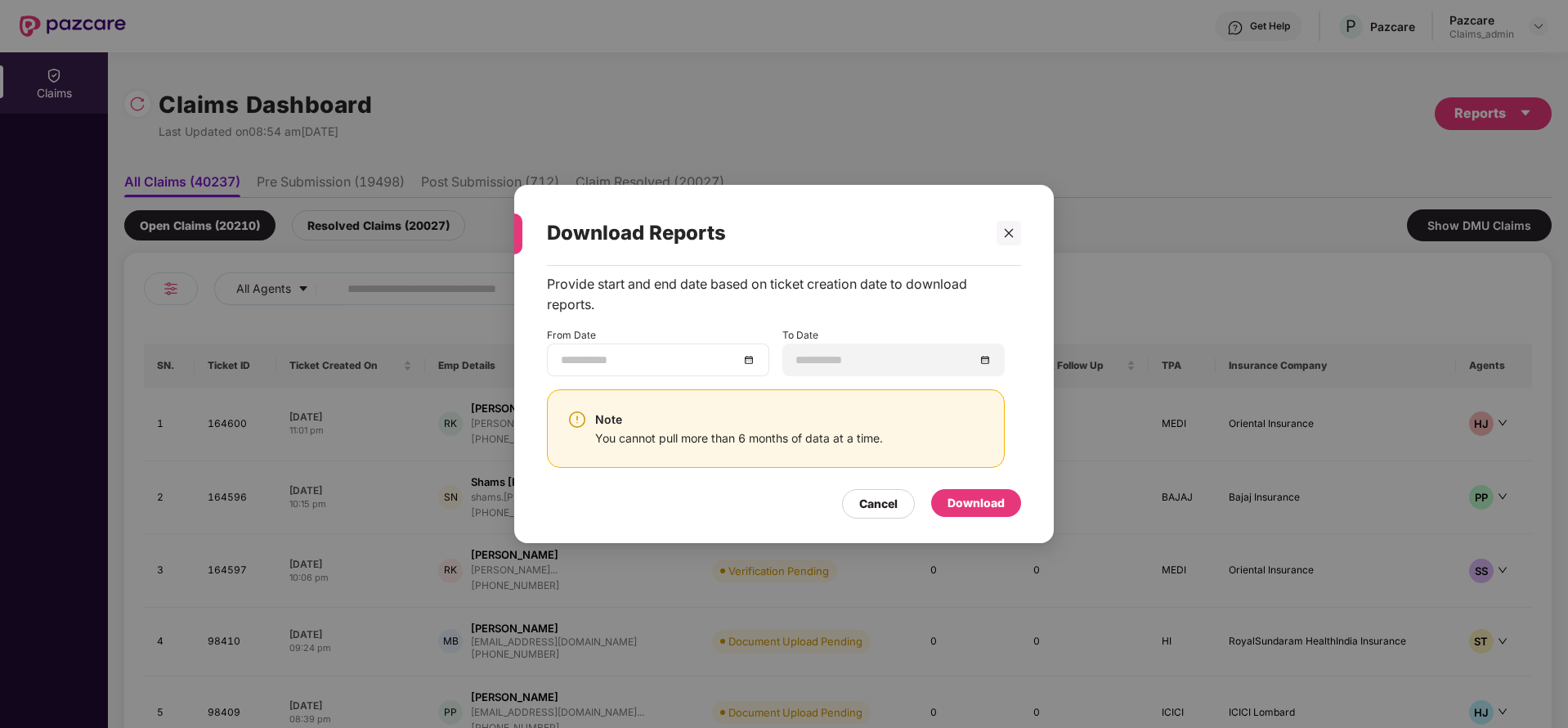
click at [752, 367] on div at bounding box center [658, 359] width 195 height 18
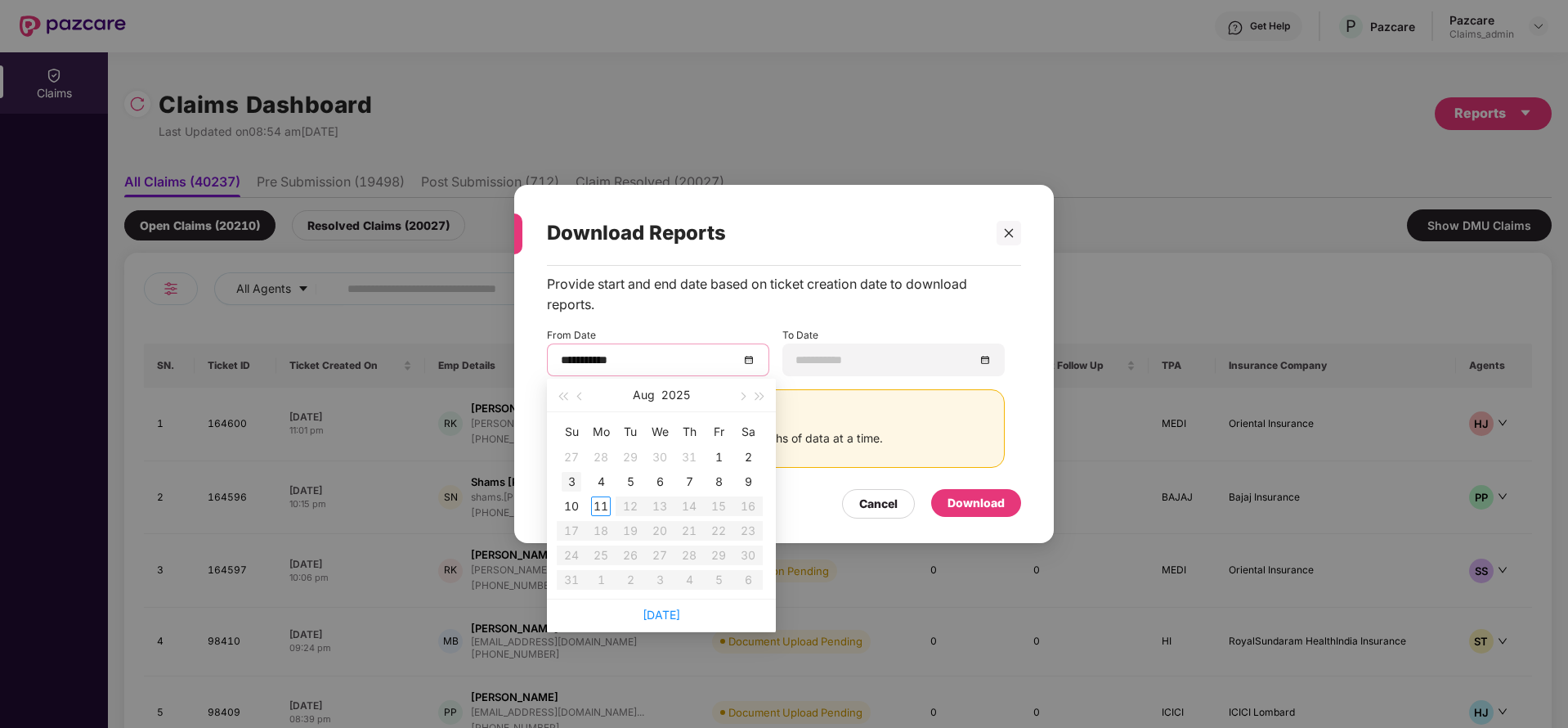
type input "**********"
click at [585, 397] on button "button" at bounding box center [580, 395] width 18 height 33
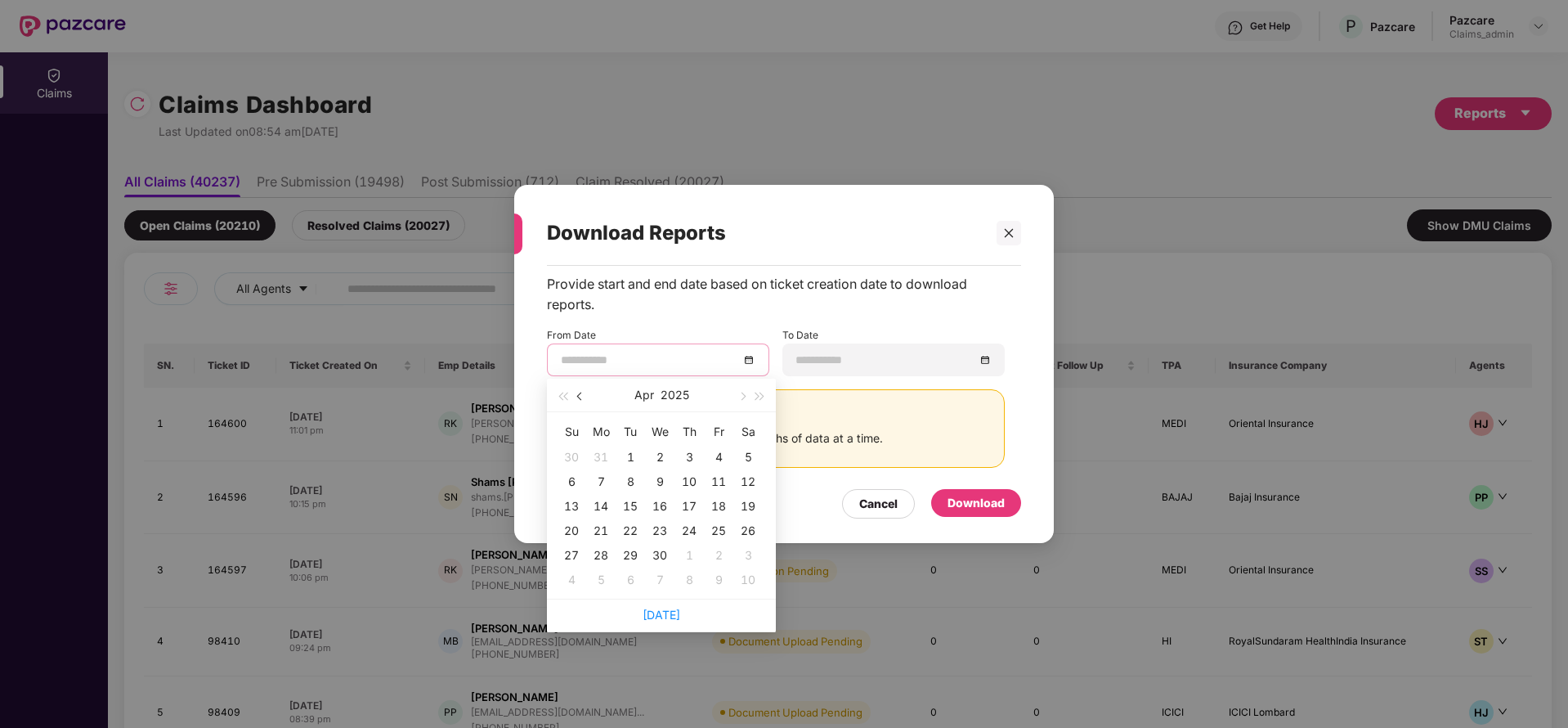
click at [585, 397] on button "button" at bounding box center [580, 395] width 18 height 33
type input "**********"
click at [654, 508] on div "12" at bounding box center [659, 506] width 19 height 19
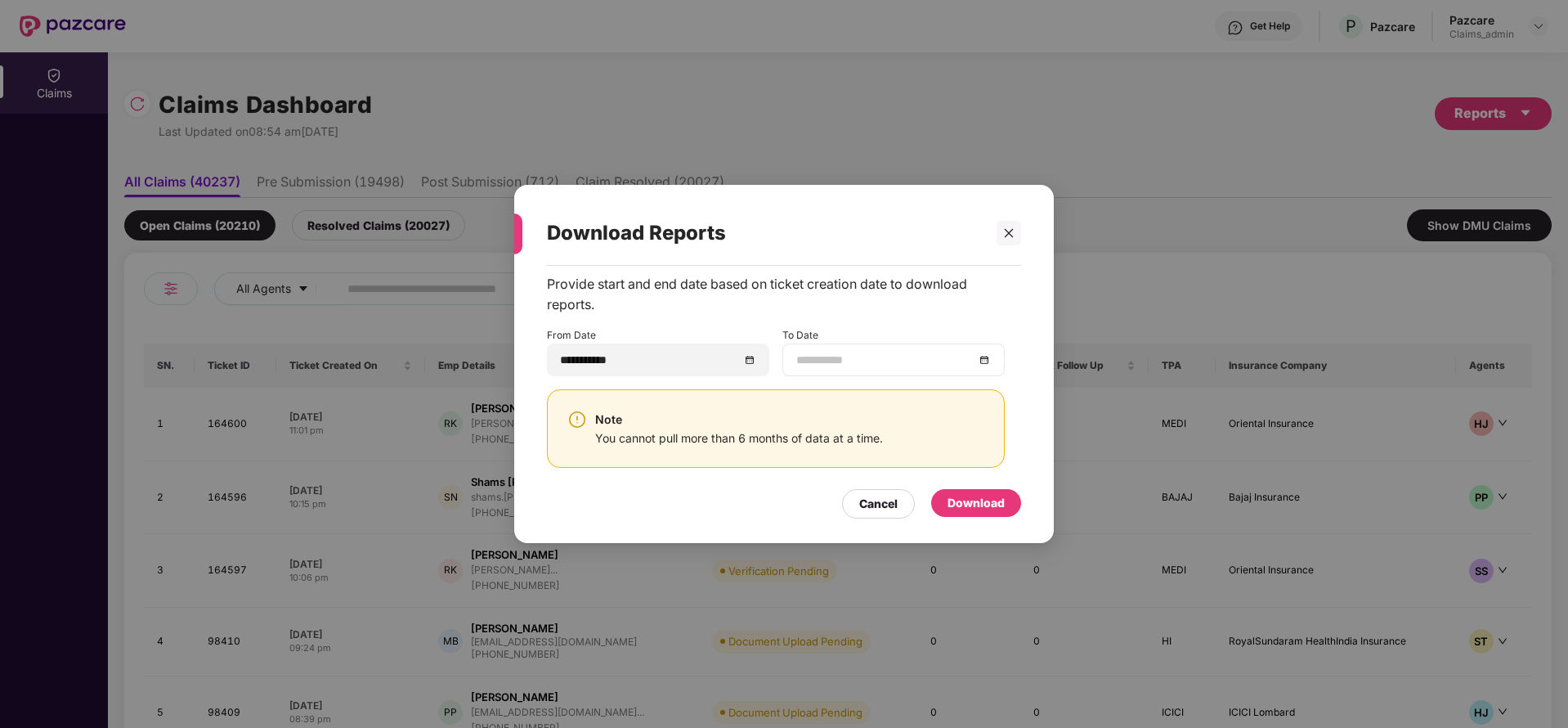
click at [988, 364] on div at bounding box center [894, 359] width 195 height 18
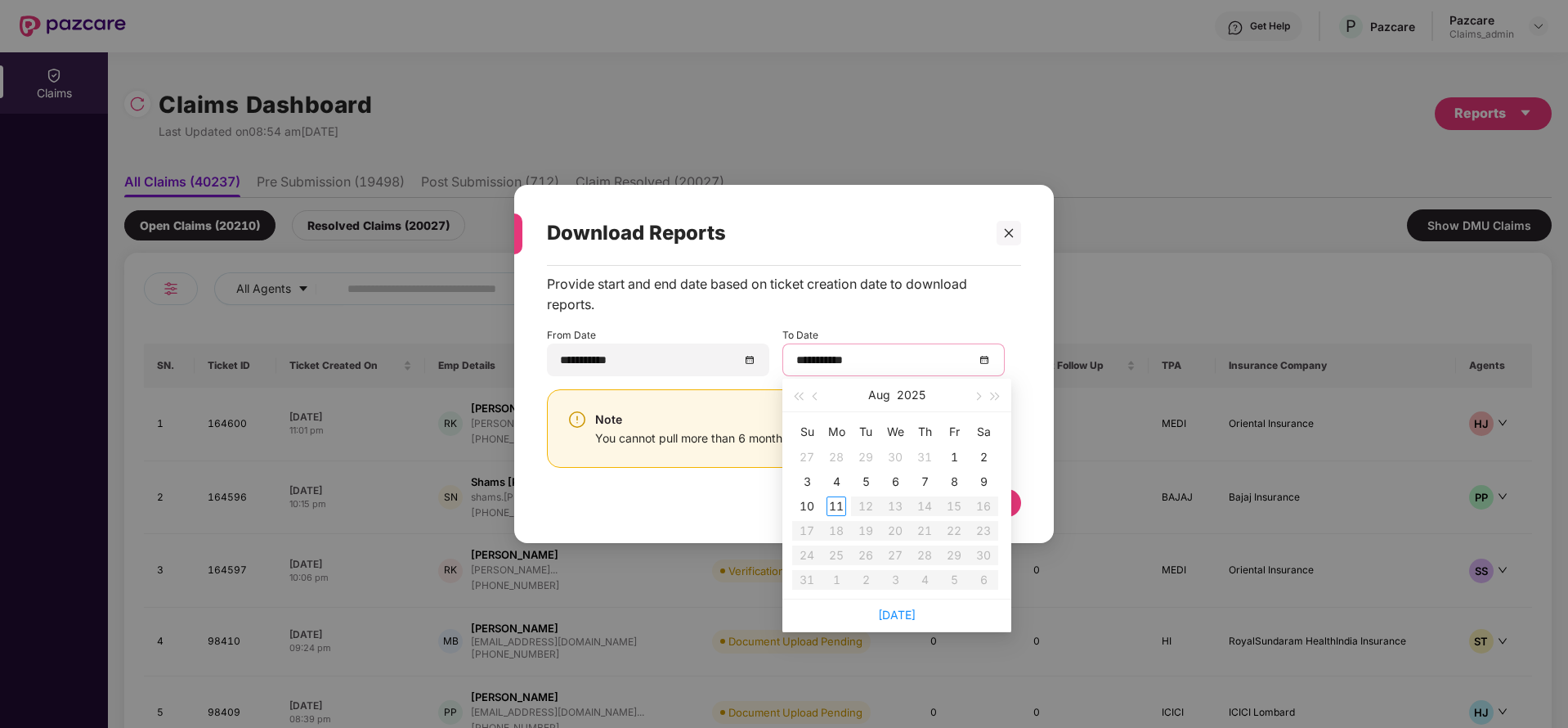
type input "**********"
click at [839, 514] on div "11" at bounding box center [836, 506] width 19 height 19
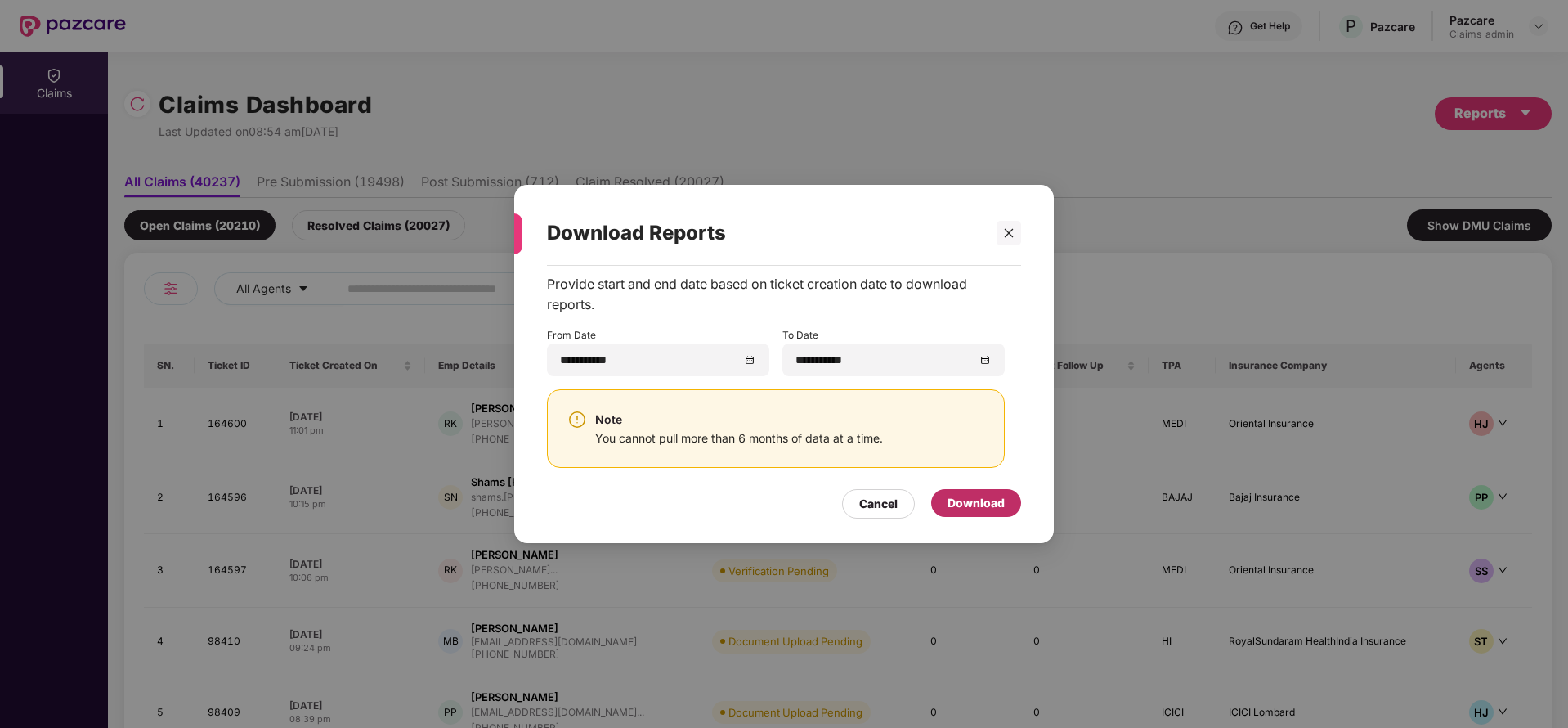
click at [976, 505] on div "Download" at bounding box center [976, 503] width 57 height 18
